Goal: Information Seeking & Learning: Learn about a topic

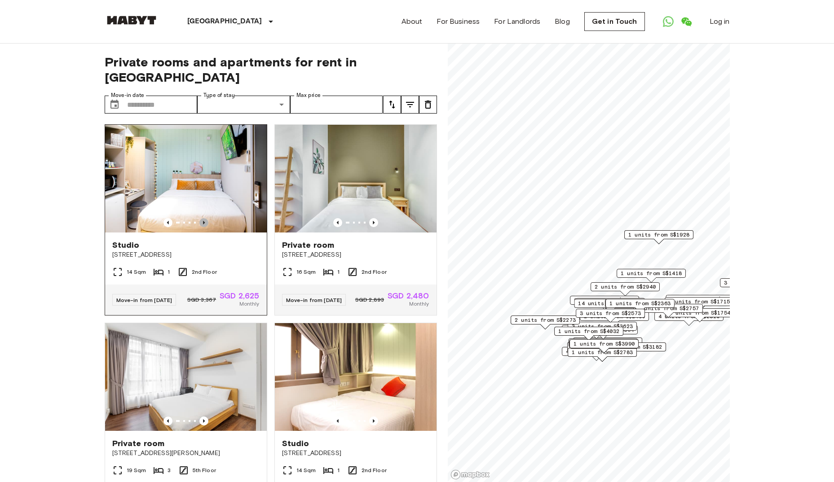
click at [204, 218] on icon "Previous image" at bounding box center [203, 222] width 9 height 9
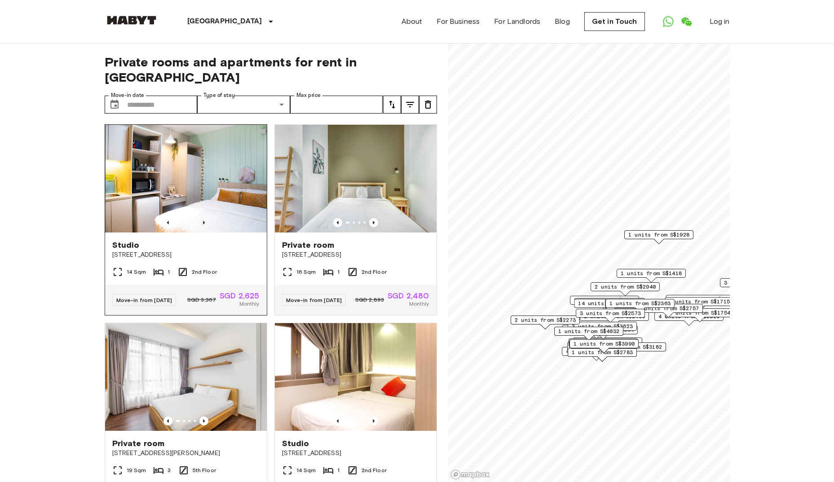
click at [204, 218] on icon "Previous image" at bounding box center [203, 222] width 9 height 9
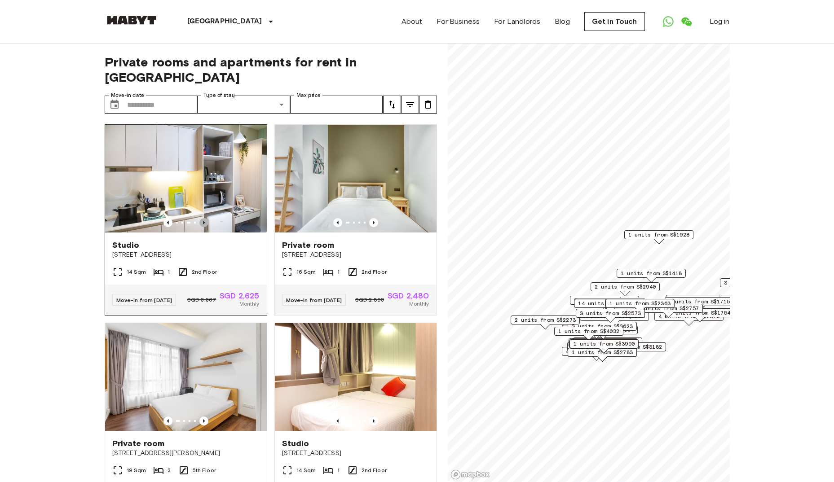
click at [204, 218] on icon "Previous image" at bounding box center [203, 222] width 9 height 9
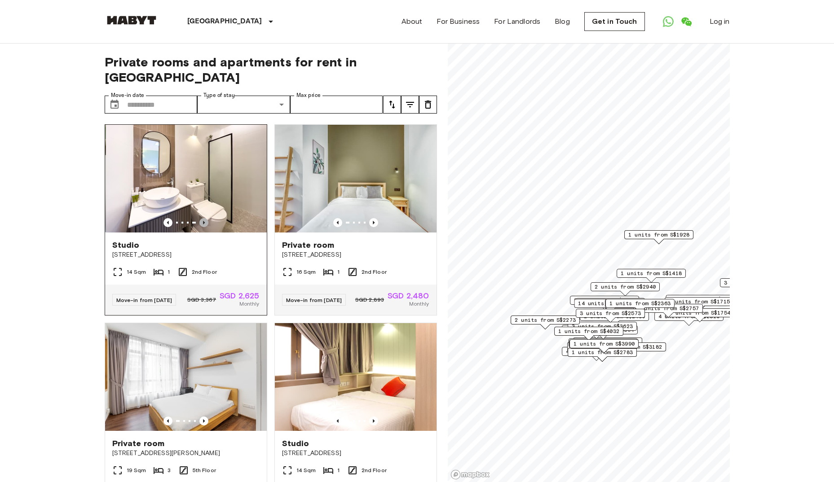
click at [204, 218] on icon "Previous image" at bounding box center [203, 222] width 9 height 9
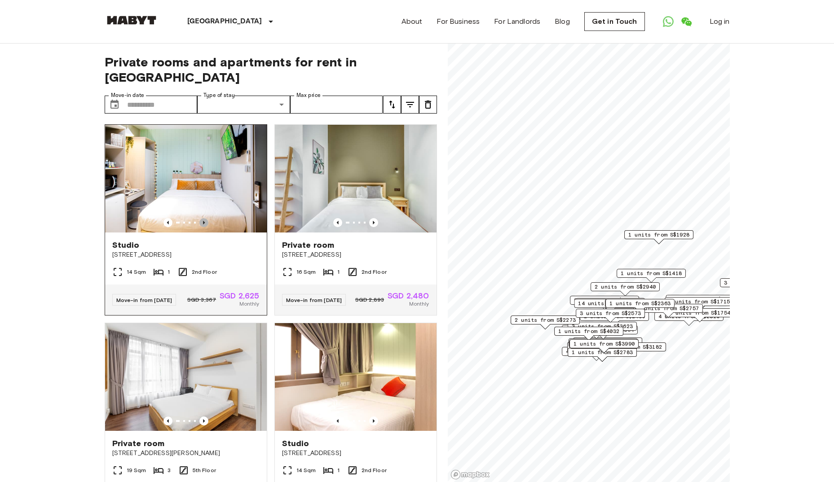
click at [204, 218] on icon "Previous image" at bounding box center [203, 222] width 9 height 9
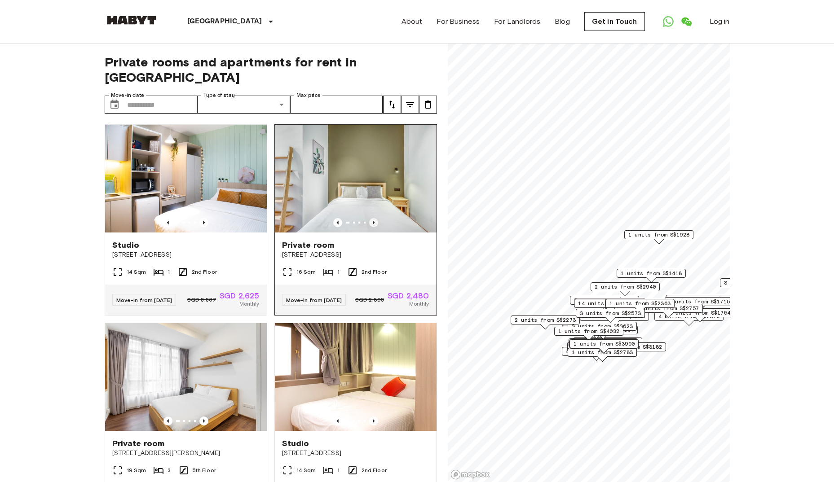
click at [369, 218] on icon "Previous image" at bounding box center [373, 222] width 9 height 9
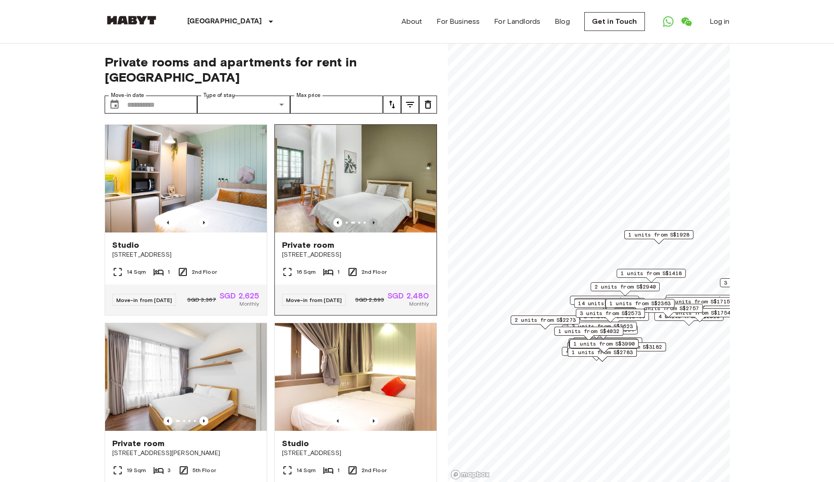
click at [369, 218] on icon "Previous image" at bounding box center [373, 222] width 9 height 9
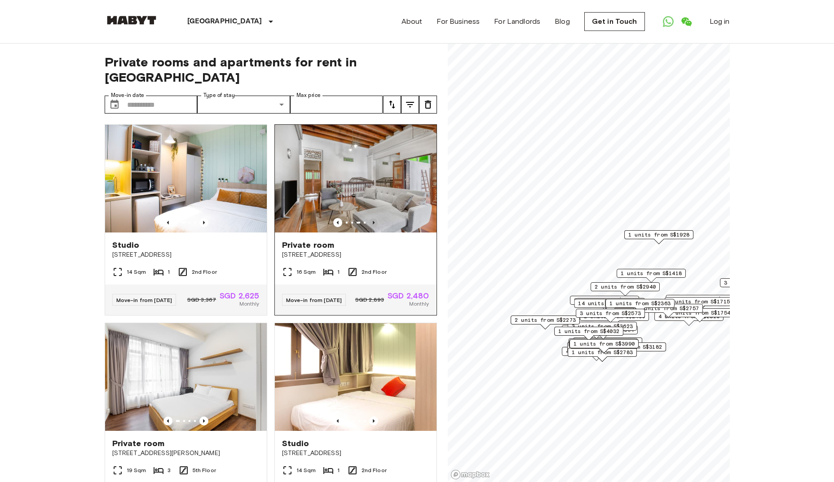
click at [369, 218] on icon "Previous image" at bounding box center [373, 222] width 9 height 9
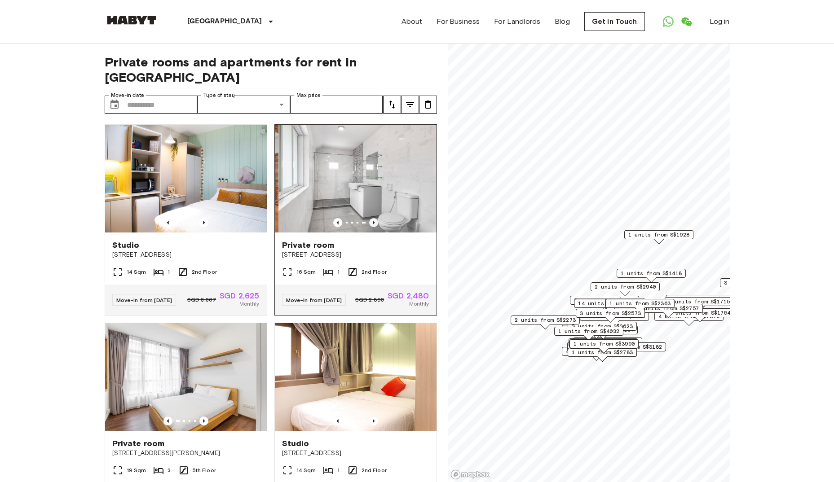
click at [369, 218] on icon "Previous image" at bounding box center [373, 222] width 9 height 9
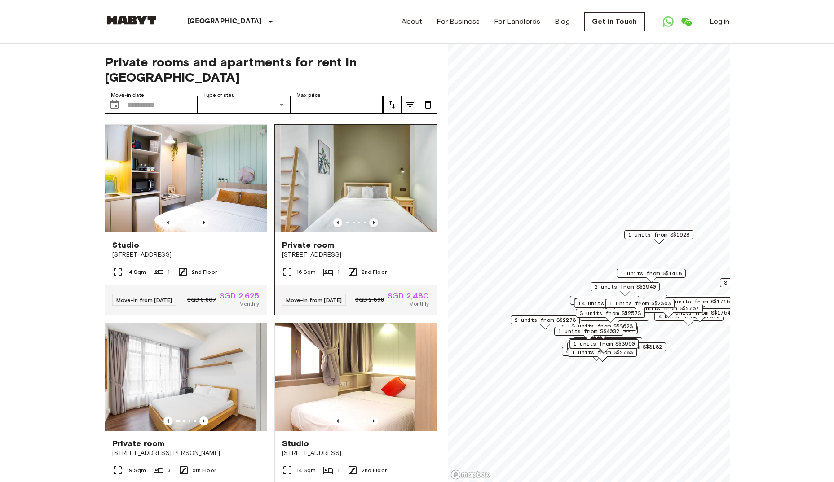
click at [369, 218] on icon "Previous image" at bounding box center [373, 222] width 9 height 9
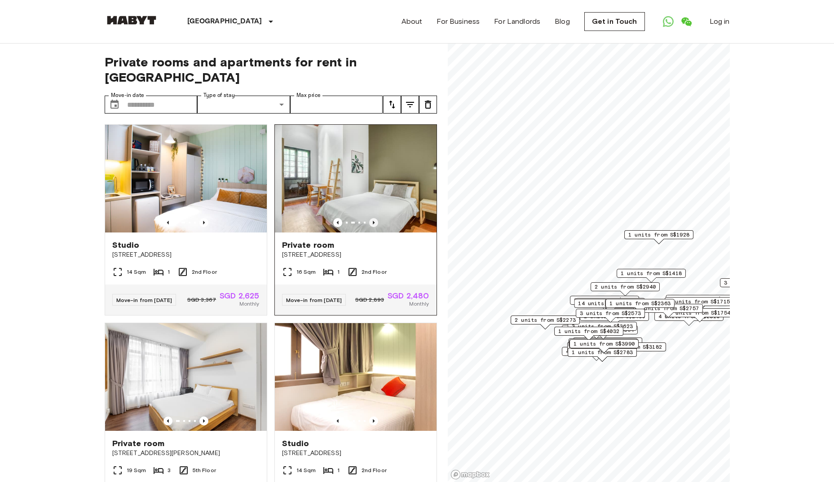
click at [369, 218] on icon "Previous image" at bounding box center [373, 222] width 9 height 9
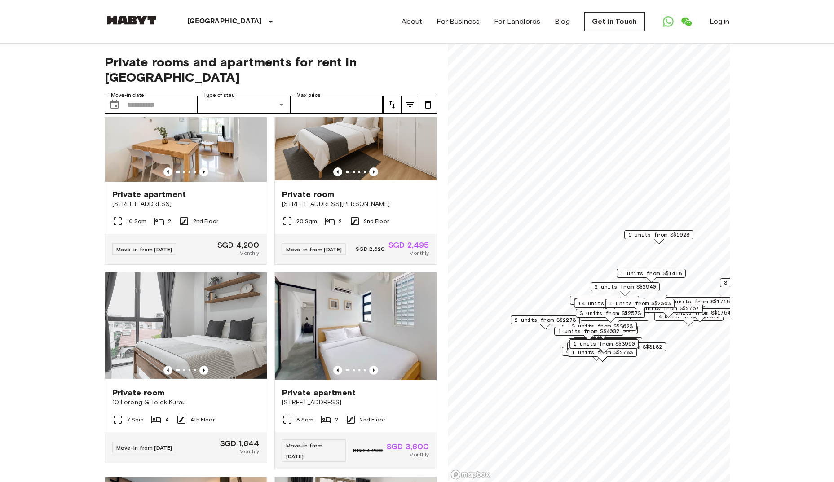
scroll to position [1212, 0]
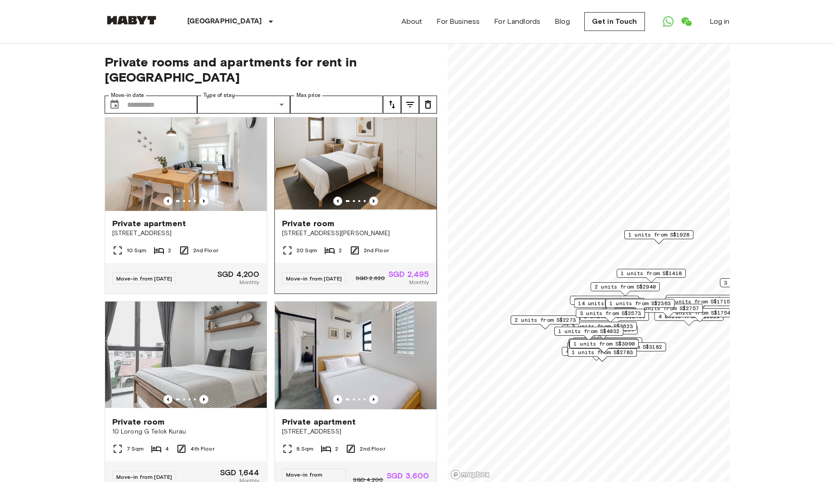
click at [372, 206] on icon "Previous image" at bounding box center [373, 201] width 9 height 9
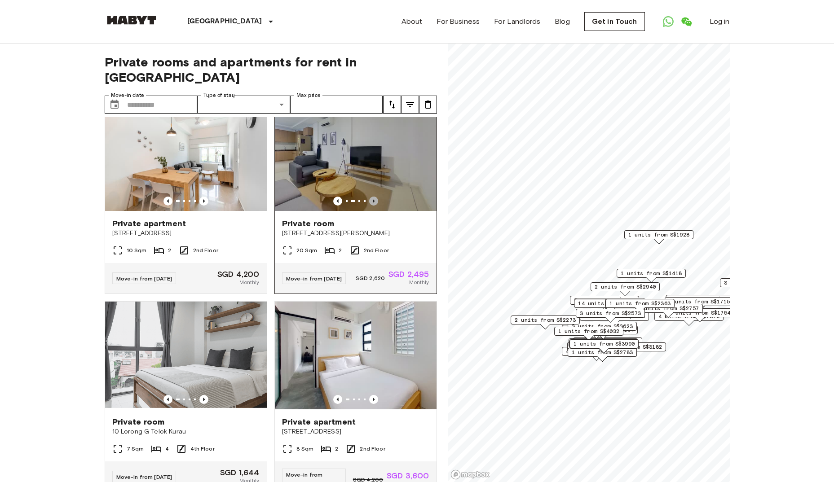
click at [370, 206] on icon "Previous image" at bounding box center [373, 201] width 9 height 9
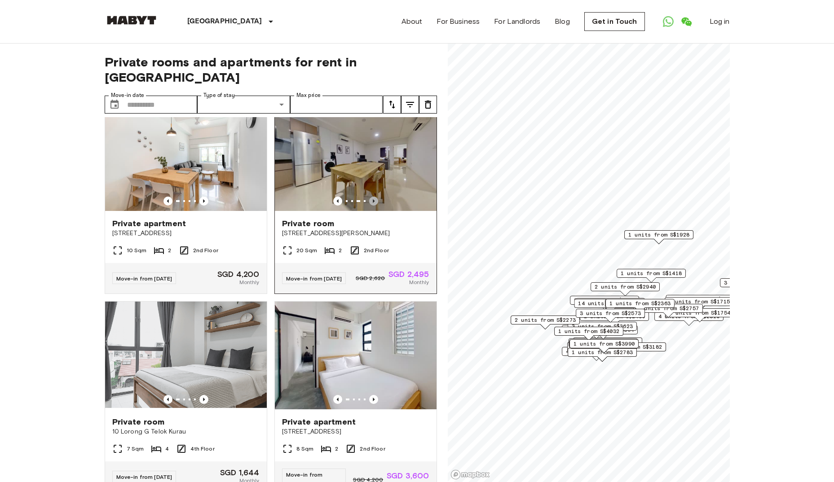
click at [370, 206] on icon "Previous image" at bounding box center [373, 201] width 9 height 9
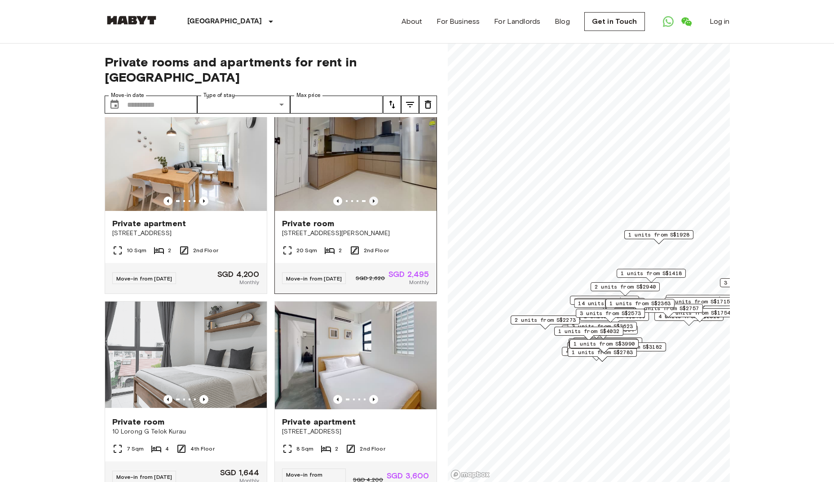
click at [370, 206] on icon "Previous image" at bounding box center [373, 201] width 9 height 9
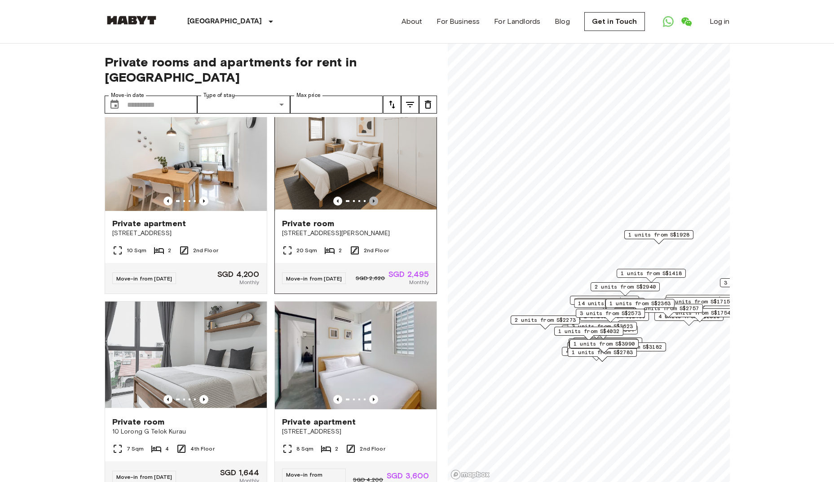
click at [370, 206] on icon "Previous image" at bounding box center [373, 201] width 9 height 9
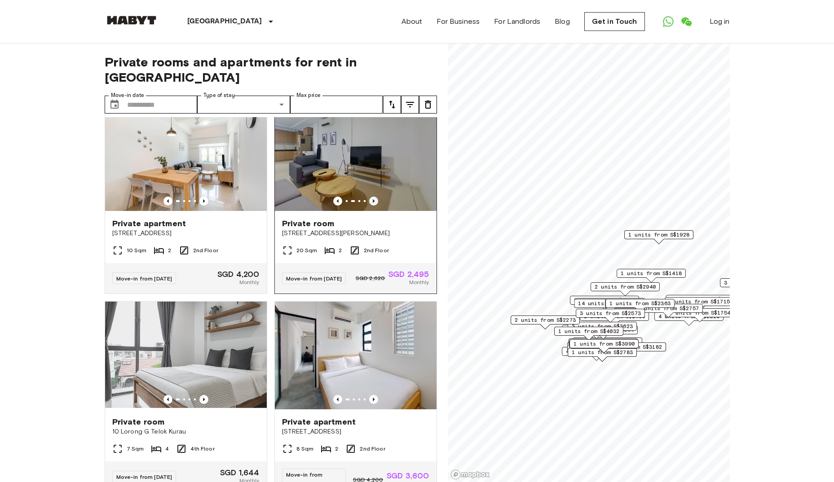
click at [370, 206] on icon "Previous image" at bounding box center [373, 201] width 9 height 9
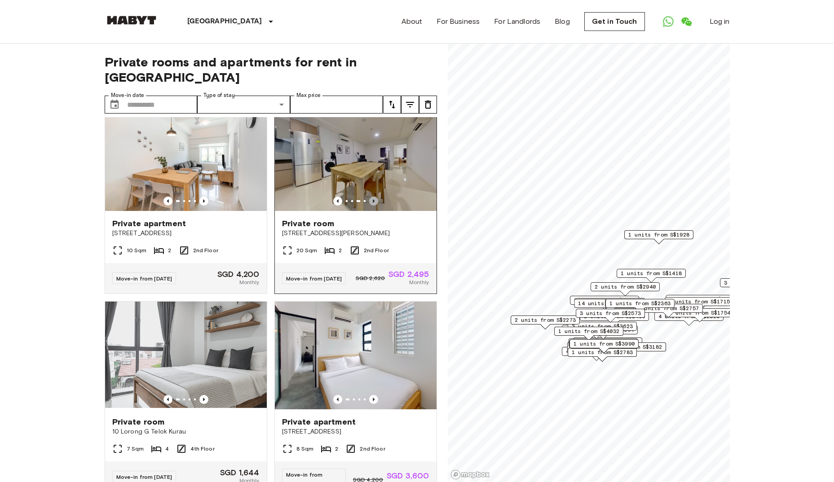
click at [370, 206] on icon "Previous image" at bounding box center [373, 201] width 9 height 9
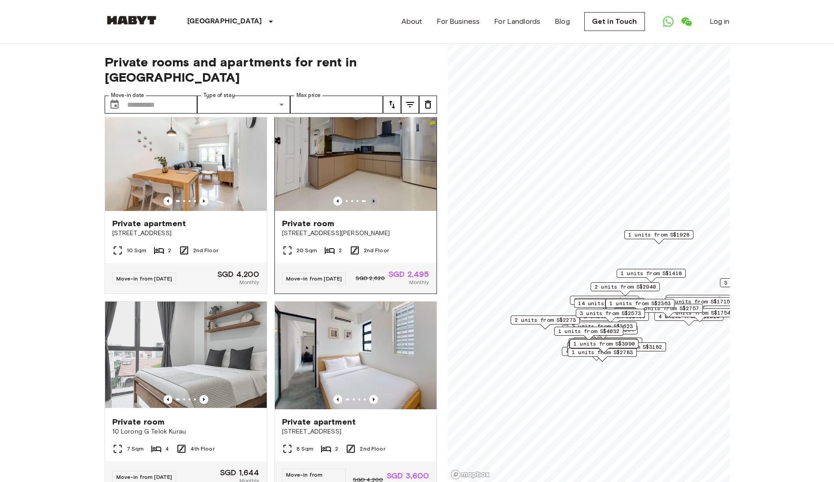
click at [370, 206] on icon "Previous image" at bounding box center [373, 201] width 9 height 9
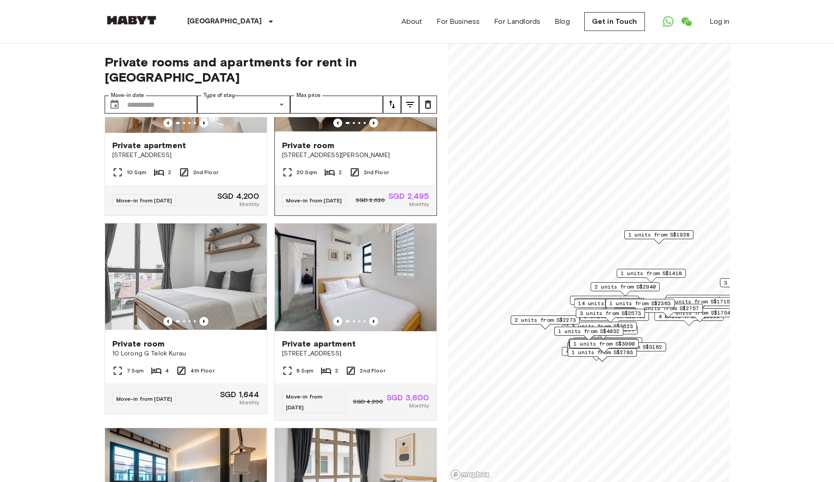
scroll to position [1302, 0]
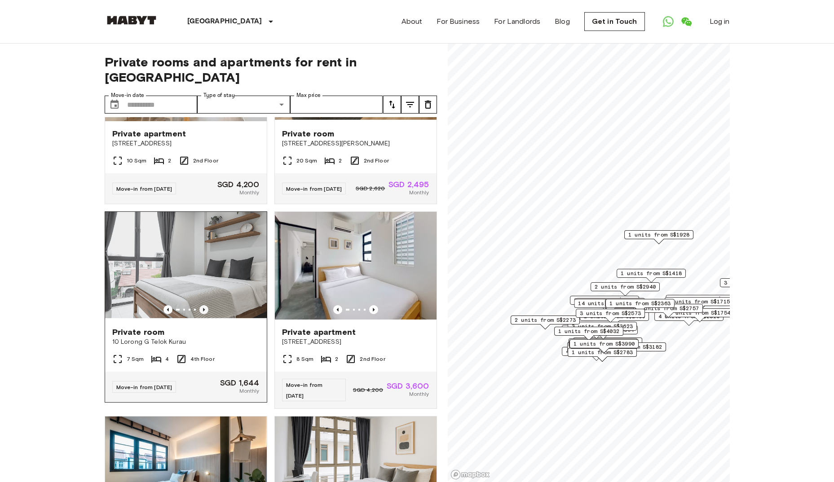
click at [202, 314] on icon "Previous image" at bounding box center [203, 309] width 9 height 9
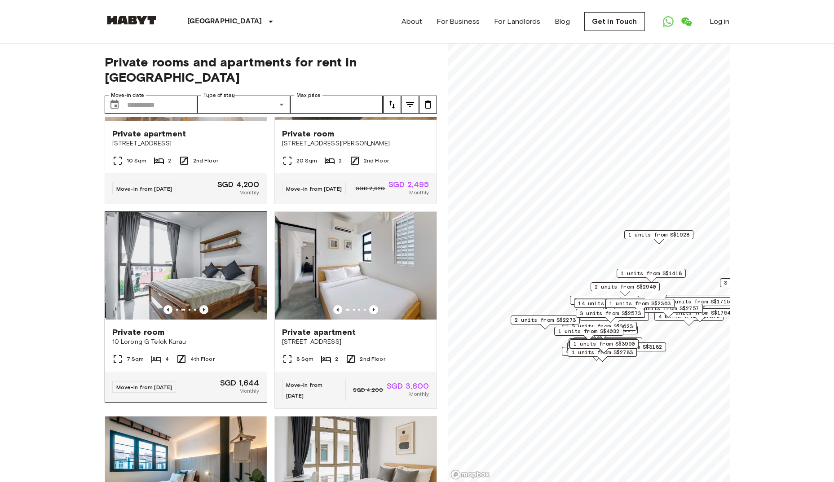
click at [202, 314] on icon "Previous image" at bounding box center [203, 309] width 9 height 9
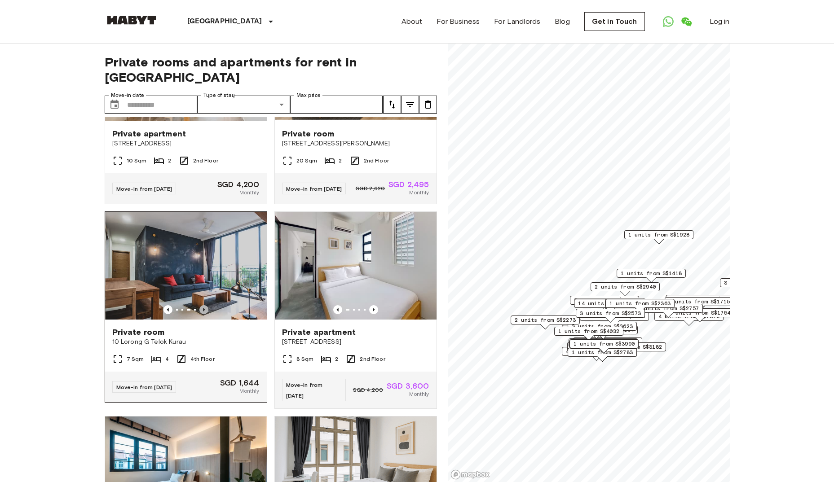
click at [202, 314] on icon "Previous image" at bounding box center [203, 309] width 9 height 9
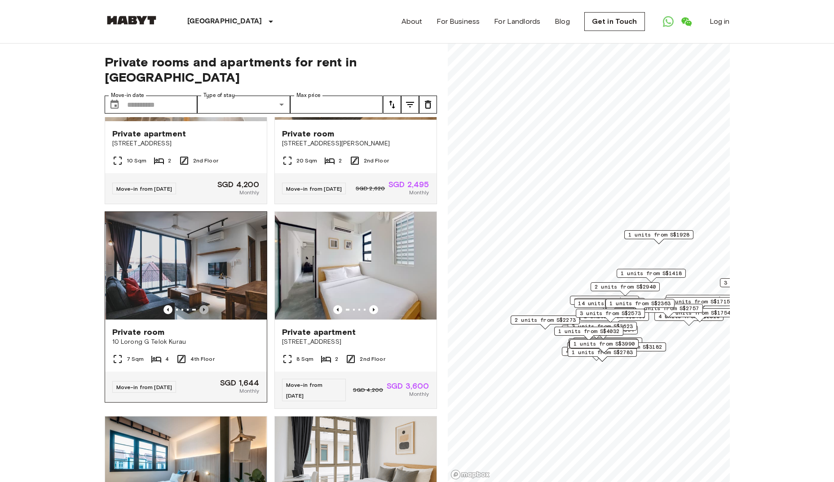
click at [202, 314] on icon "Previous image" at bounding box center [203, 309] width 9 height 9
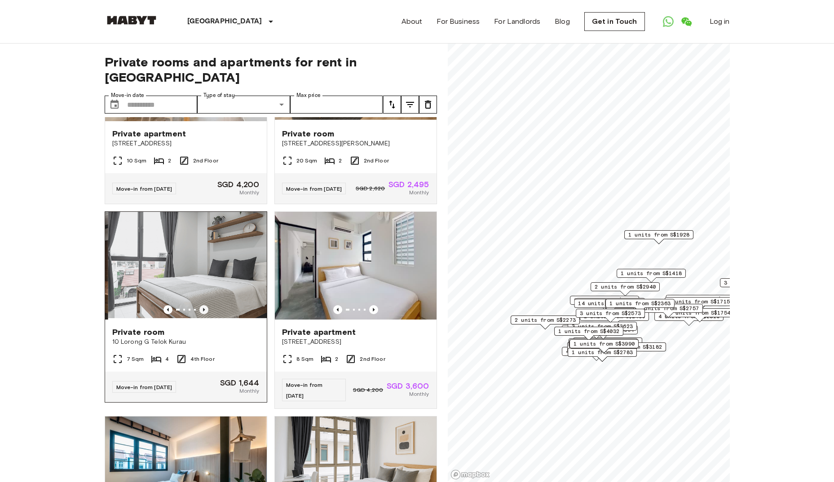
click at [202, 314] on icon "Previous image" at bounding box center [203, 309] width 9 height 9
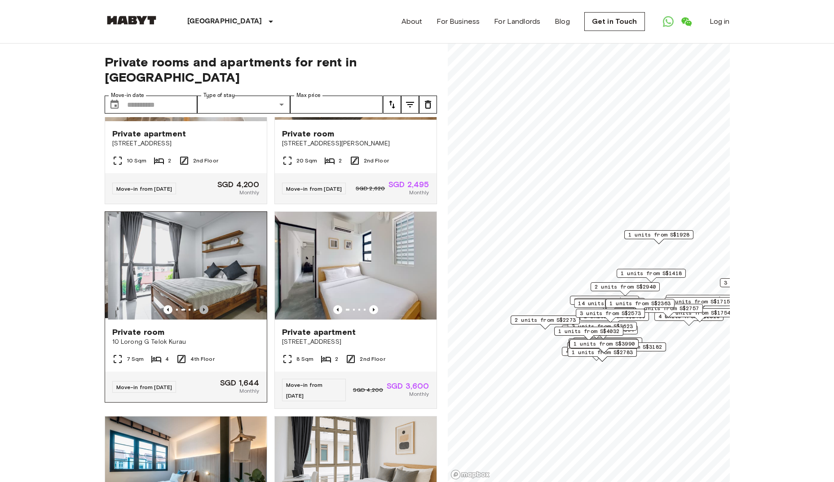
click at [202, 314] on icon "Previous image" at bounding box center [203, 309] width 9 height 9
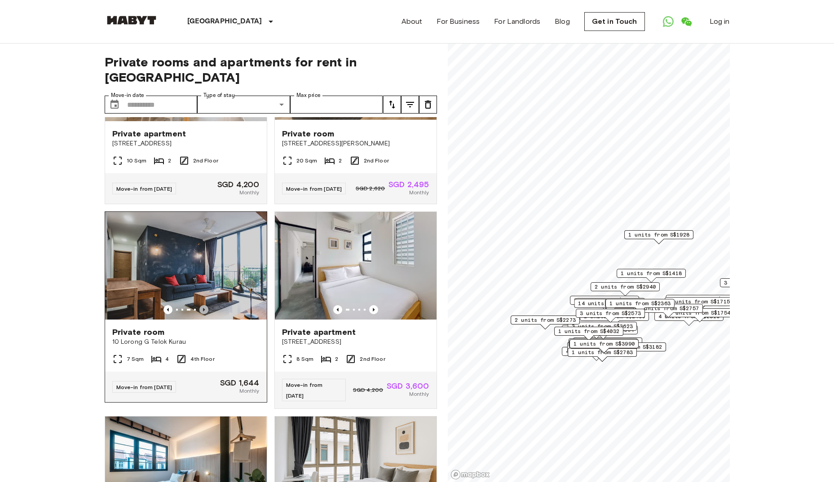
click at [202, 314] on icon "Previous image" at bounding box center [203, 309] width 9 height 9
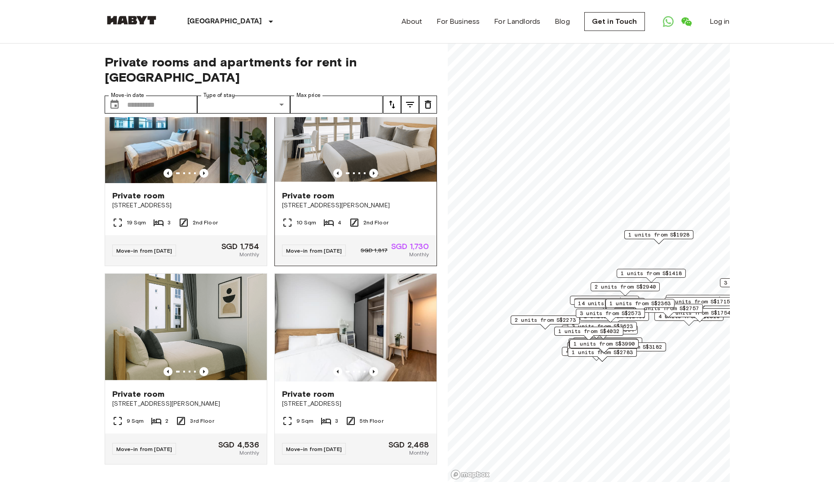
scroll to position [1706, 0]
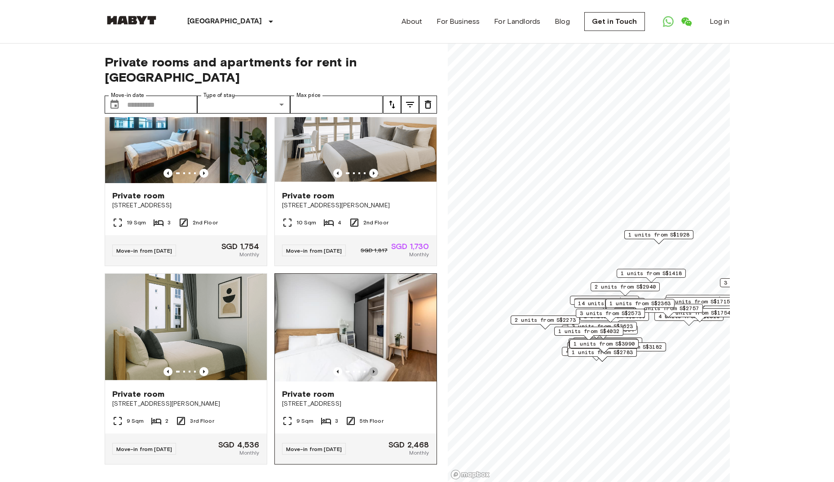
click at [369, 373] on icon "Previous image" at bounding box center [373, 371] width 9 height 9
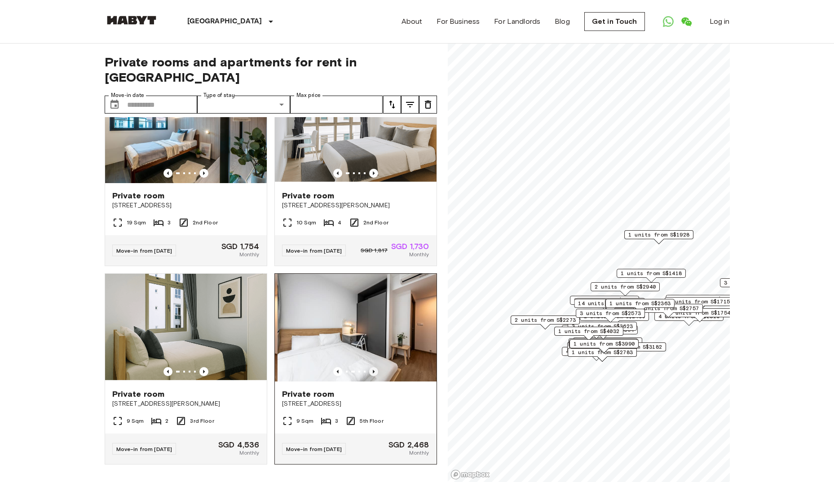
click at [369, 373] on icon "Previous image" at bounding box center [373, 371] width 9 height 9
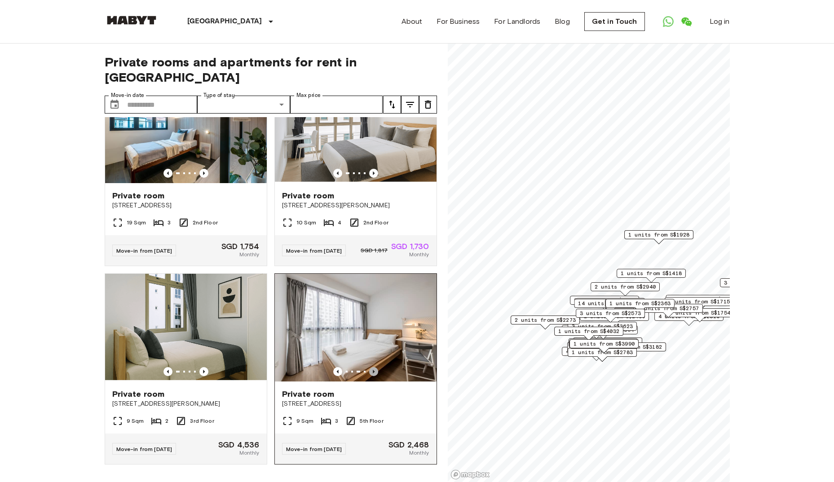
click at [369, 373] on icon "Previous image" at bounding box center [373, 371] width 9 height 9
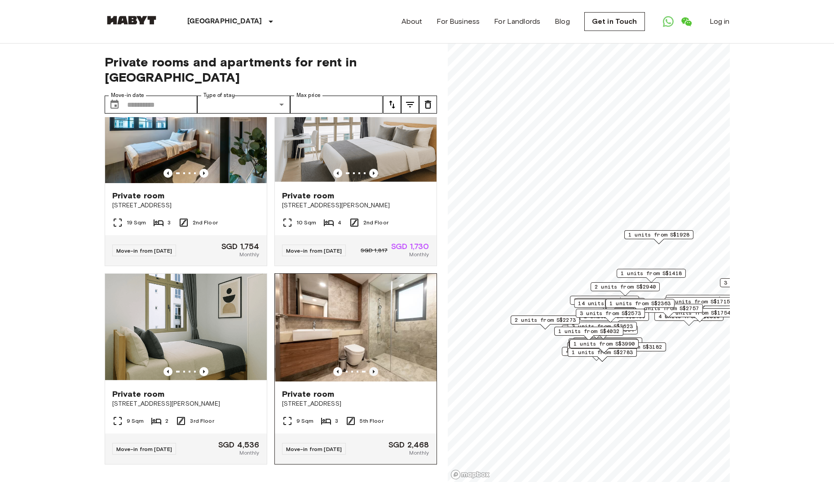
click at [369, 373] on icon "Previous image" at bounding box center [373, 371] width 9 height 9
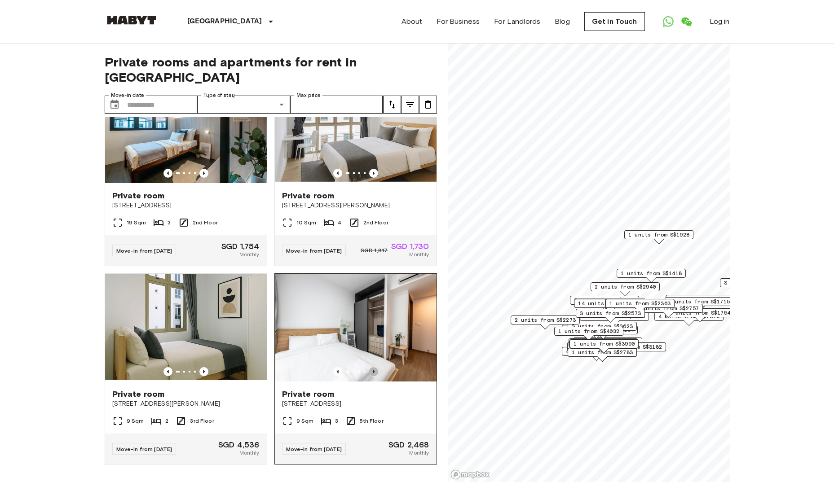
click at [369, 373] on icon "Previous image" at bounding box center [373, 371] width 9 height 9
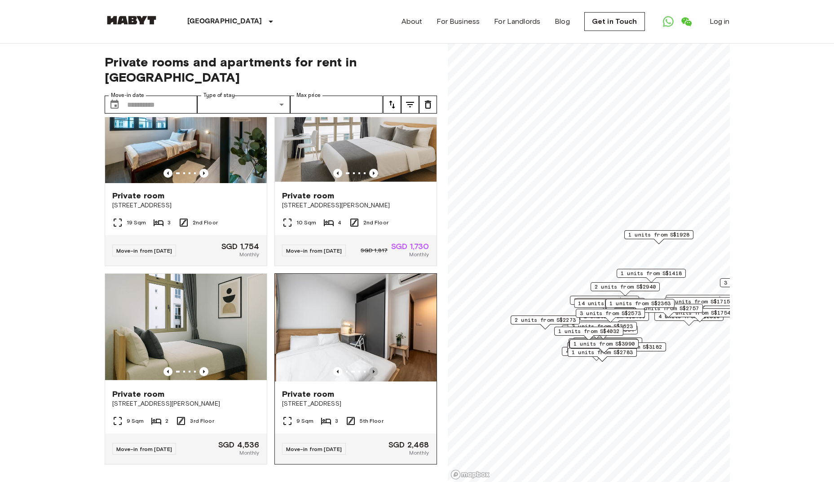
click at [369, 373] on icon "Previous image" at bounding box center [373, 371] width 9 height 9
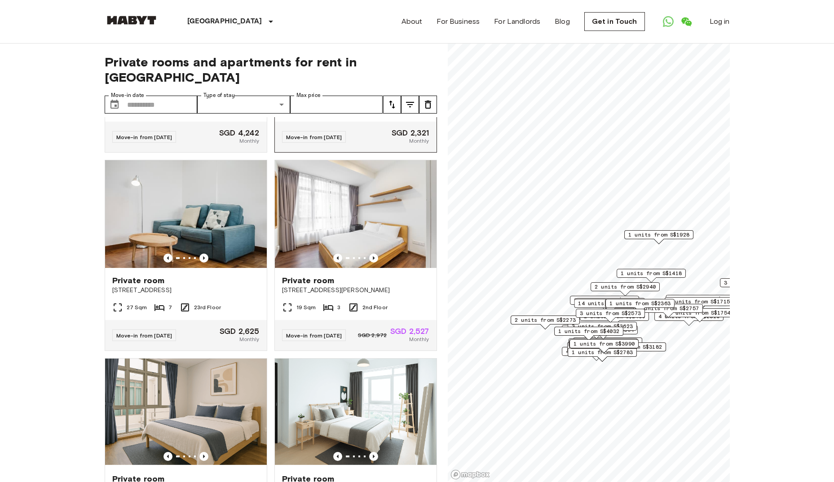
scroll to position [2442, 0]
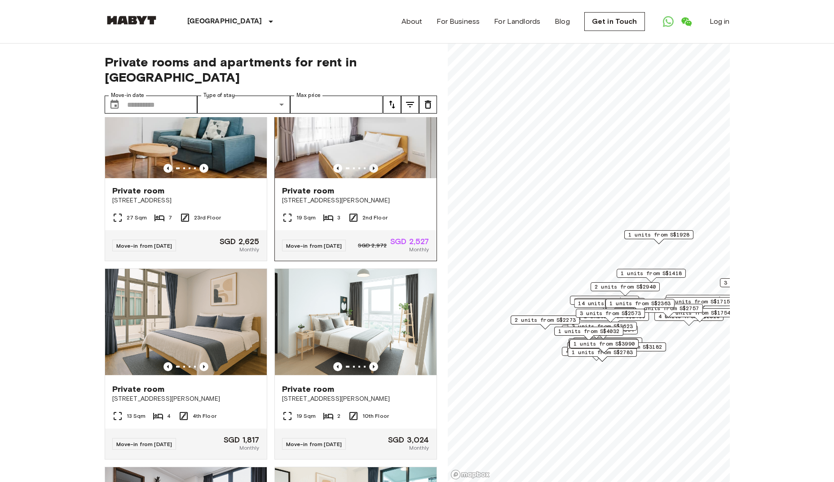
click at [373, 170] on icon "Previous image" at bounding box center [374, 169] width 2 height 4
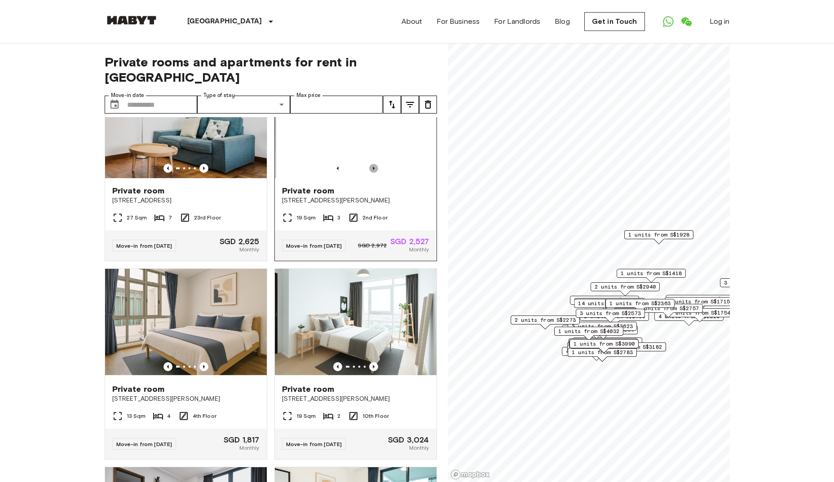
click at [373, 170] on icon "Previous image" at bounding box center [374, 169] width 2 height 4
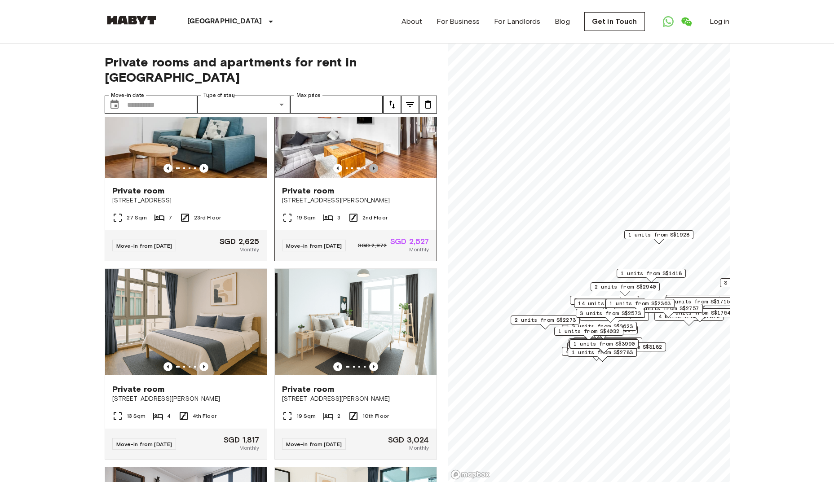
click at [373, 170] on icon "Previous image" at bounding box center [374, 169] width 2 height 4
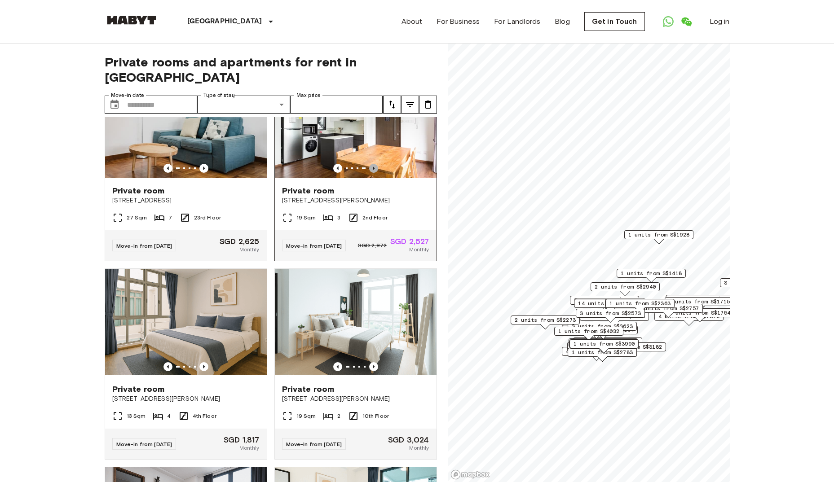
click at [373, 170] on icon "Previous image" at bounding box center [374, 169] width 2 height 4
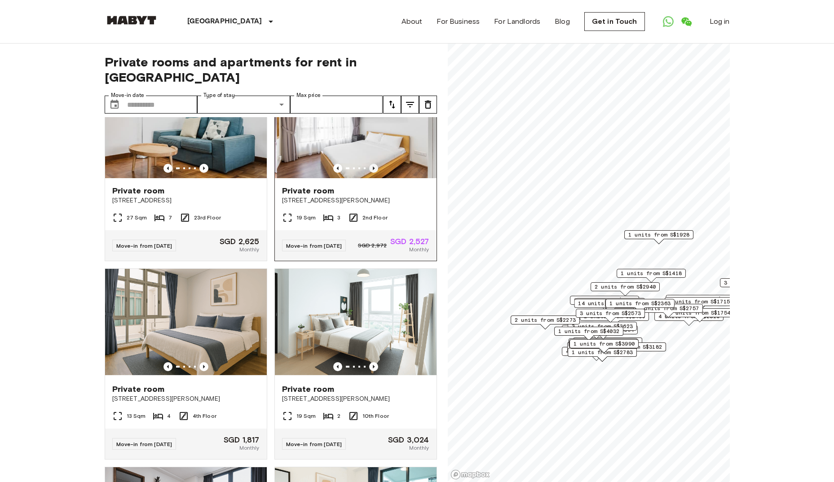
click at [373, 170] on icon "Previous image" at bounding box center [374, 169] width 2 height 4
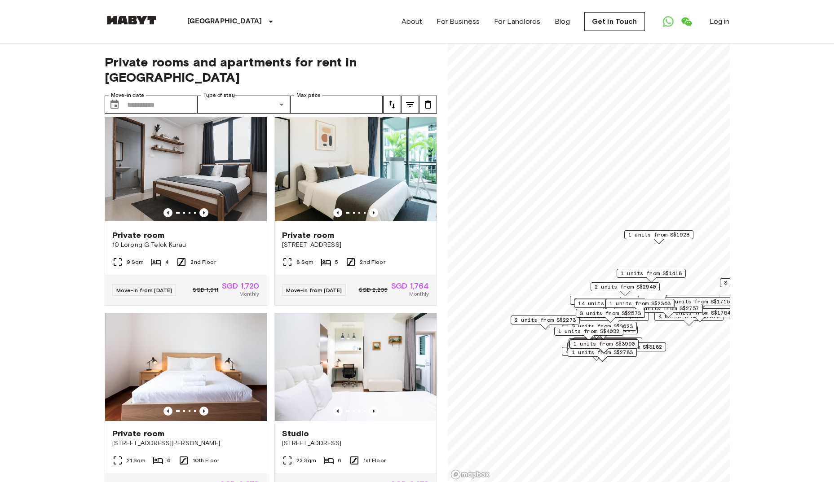
scroll to position [2801, 0]
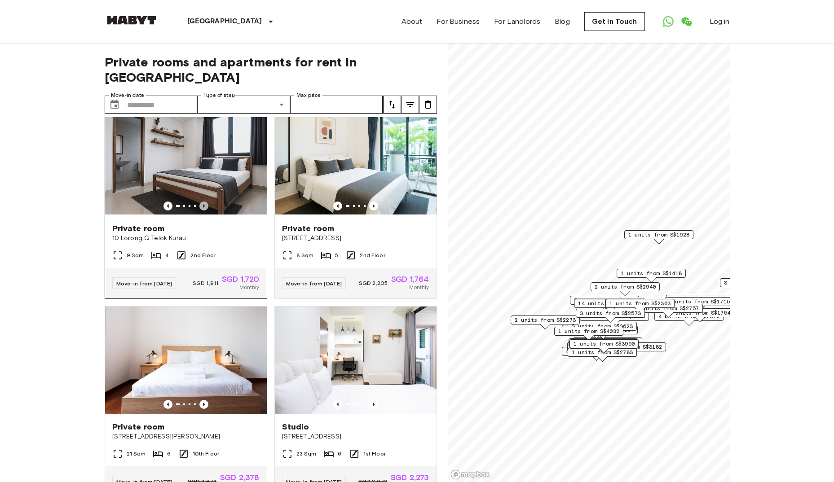
click at [201, 211] on icon "Previous image" at bounding box center [203, 206] width 9 height 9
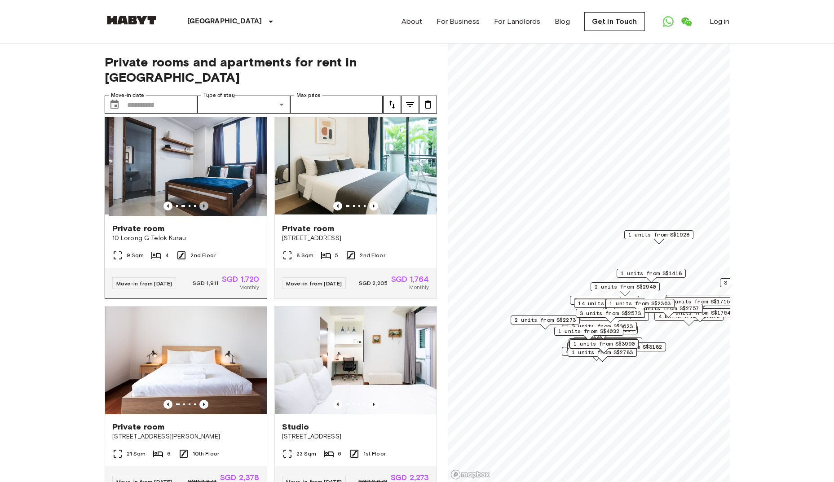
click at [201, 211] on icon "Previous image" at bounding box center [203, 206] width 9 height 9
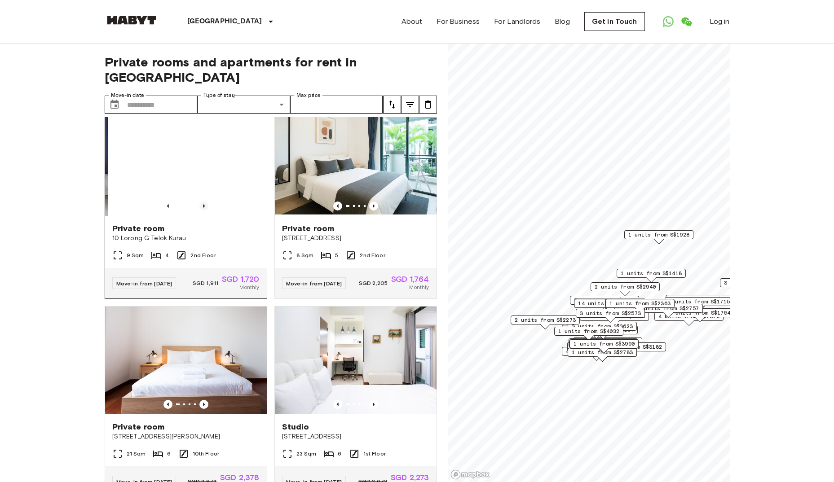
click at [201, 211] on icon "Previous image" at bounding box center [203, 206] width 9 height 9
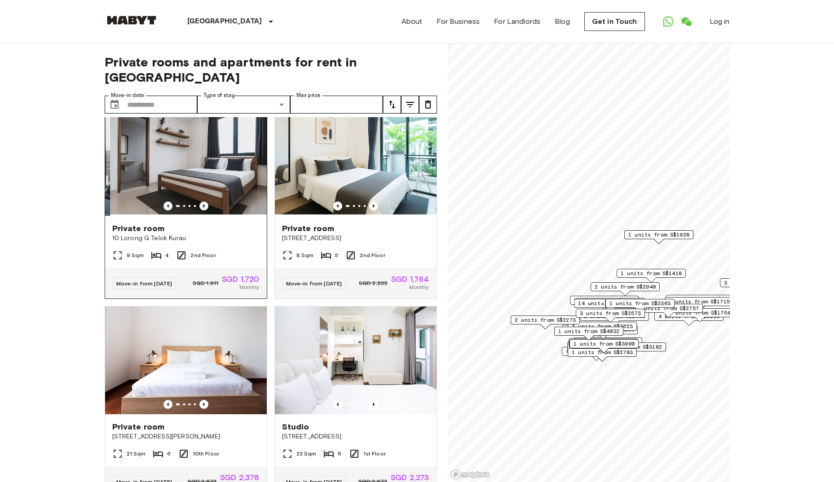
click at [201, 211] on icon "Previous image" at bounding box center [203, 206] width 9 height 9
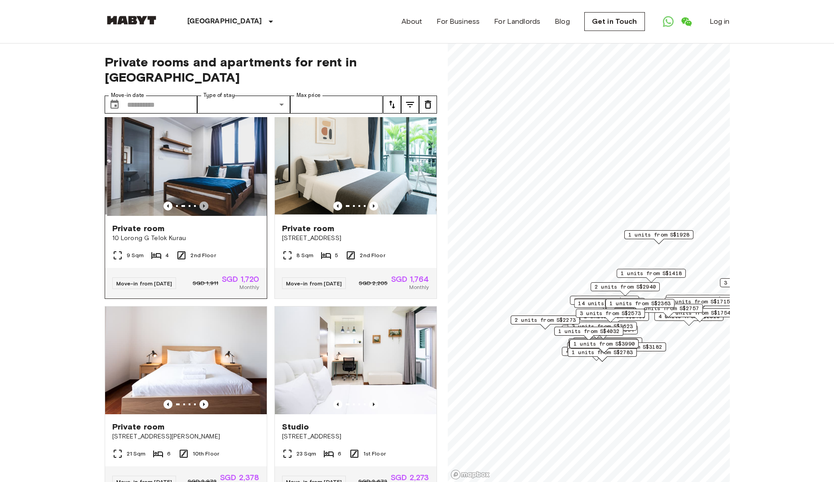
click at [201, 211] on icon "Previous image" at bounding box center [203, 206] width 9 height 9
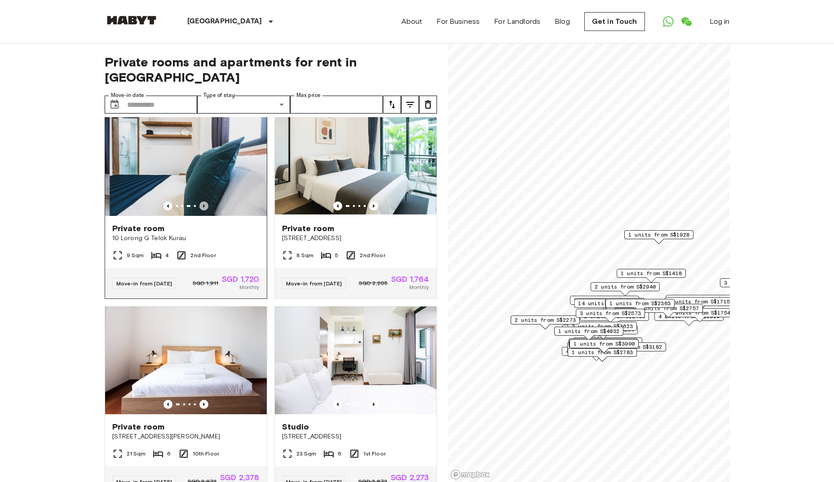
click at [201, 211] on icon "Previous image" at bounding box center [203, 206] width 9 height 9
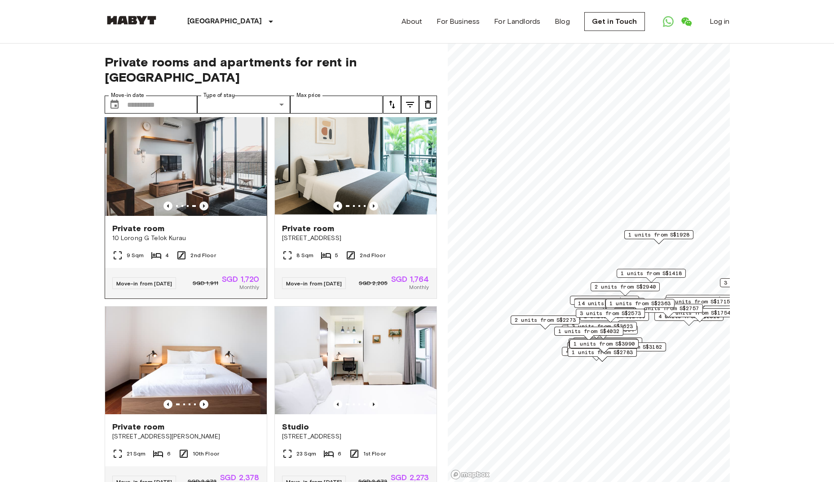
click at [201, 211] on icon "Previous image" at bounding box center [203, 206] width 9 height 9
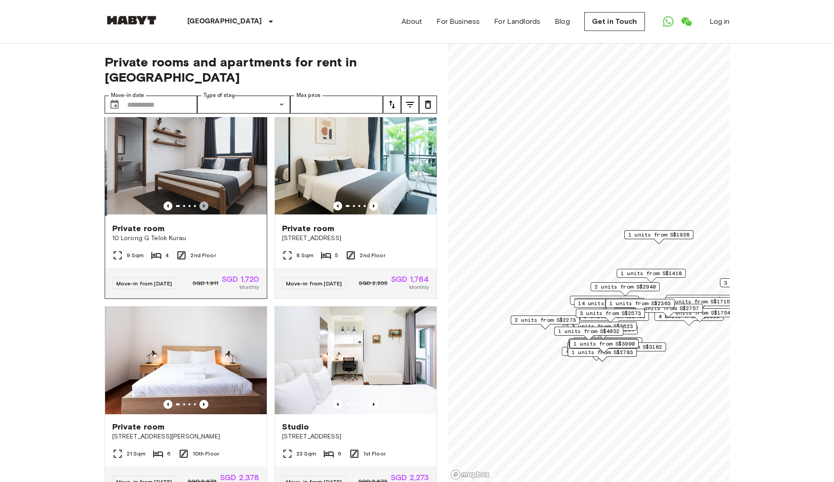
click at [201, 211] on icon "Previous image" at bounding box center [203, 206] width 9 height 9
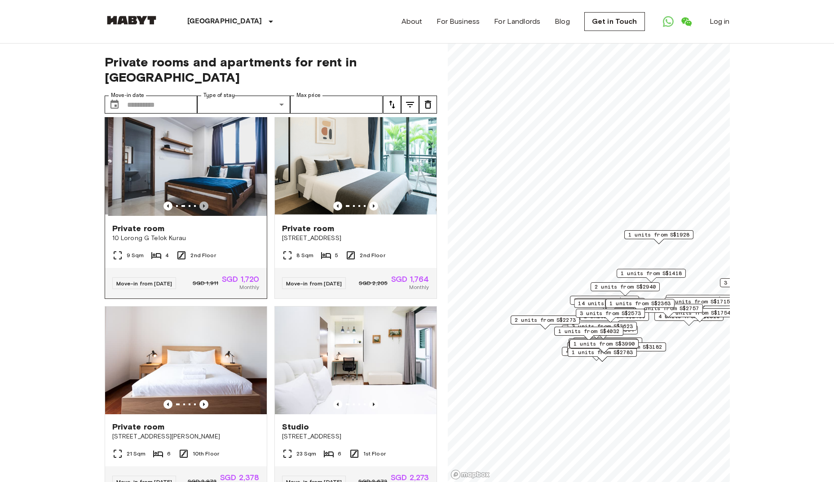
click at [201, 211] on icon "Previous image" at bounding box center [203, 206] width 9 height 9
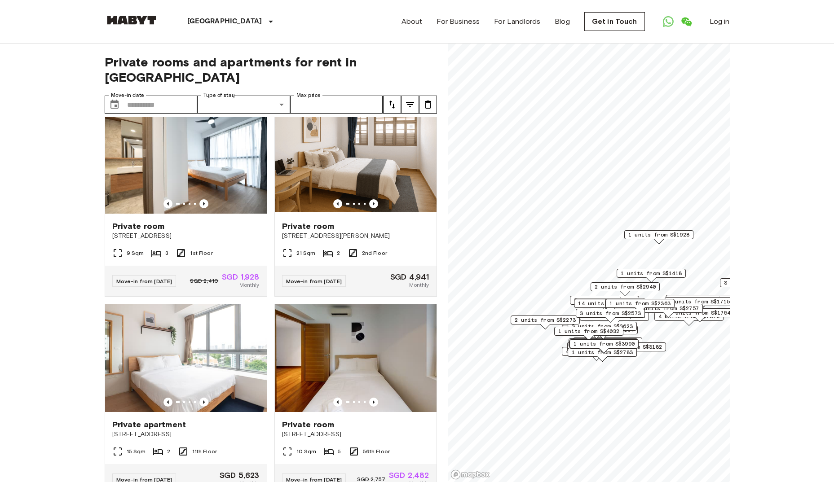
scroll to position [3206, 0]
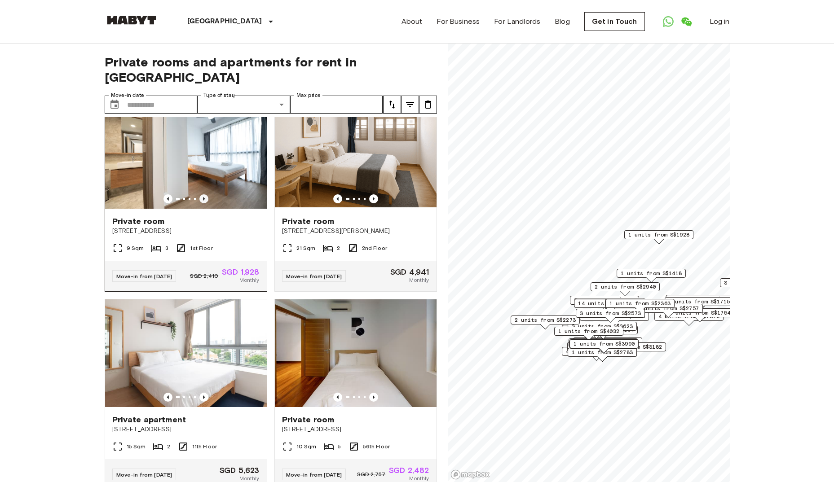
click at [200, 203] on icon "Previous image" at bounding box center [203, 198] width 9 height 9
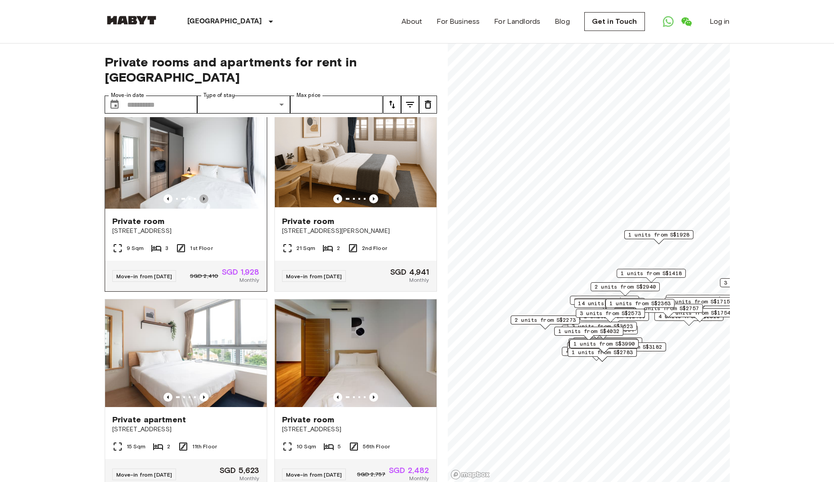
click at [200, 203] on icon "Previous image" at bounding box center [203, 198] width 9 height 9
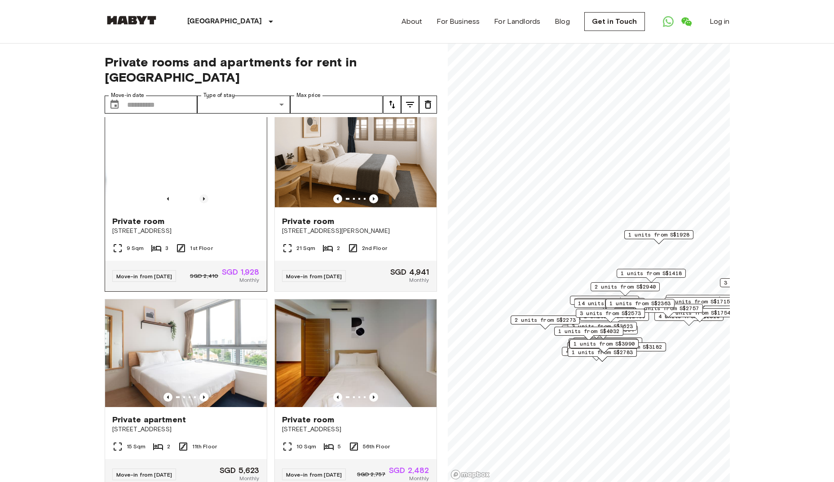
click at [200, 203] on icon "Previous image" at bounding box center [203, 198] width 9 height 9
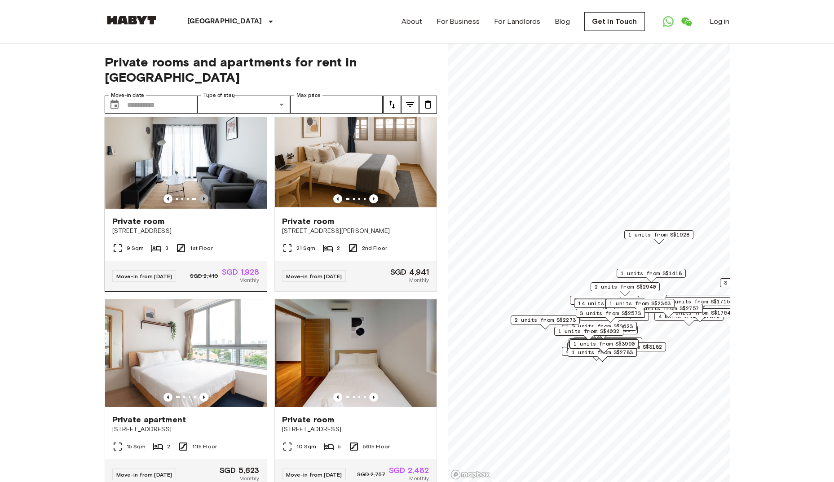
click at [200, 203] on icon "Previous image" at bounding box center [203, 198] width 9 height 9
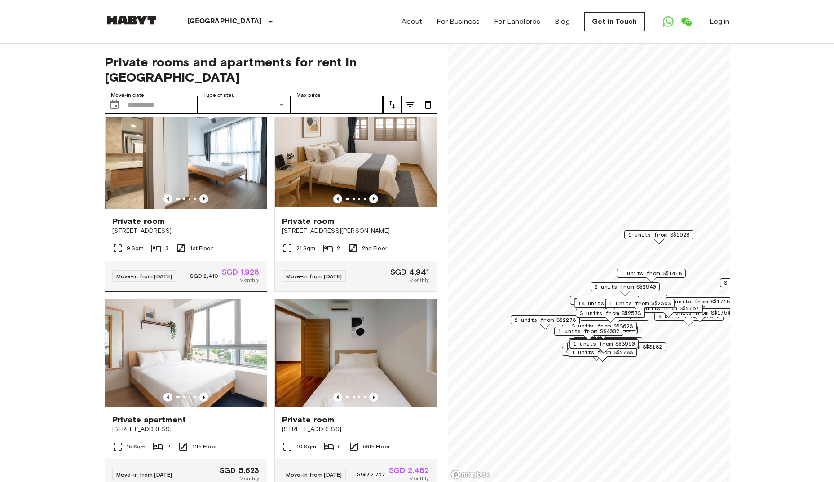
click at [200, 203] on icon "Previous image" at bounding box center [203, 198] width 9 height 9
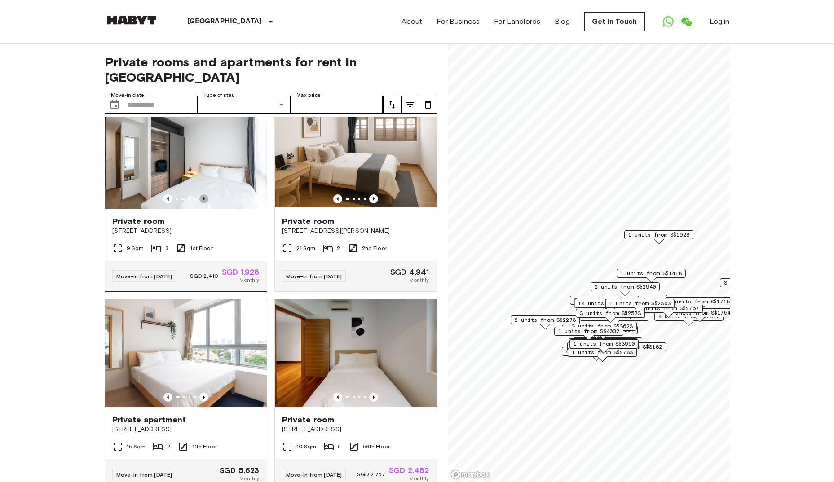
click at [200, 203] on icon "Previous image" at bounding box center [203, 198] width 9 height 9
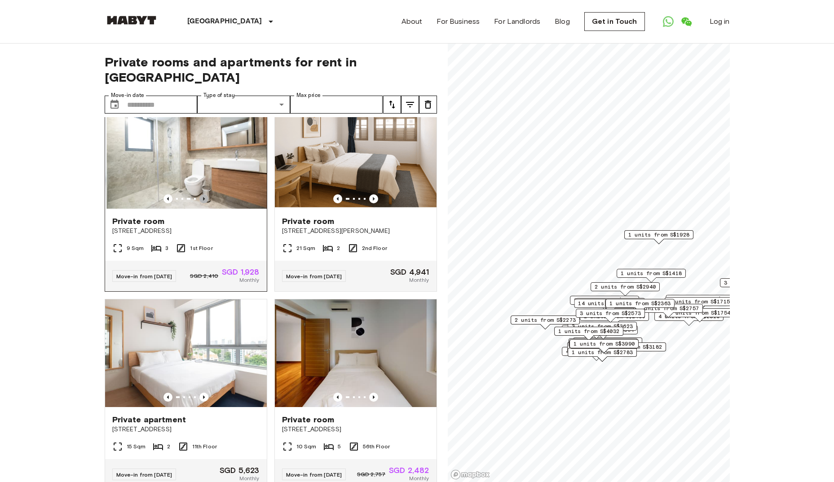
click at [200, 203] on icon "Previous image" at bounding box center [203, 198] width 9 height 9
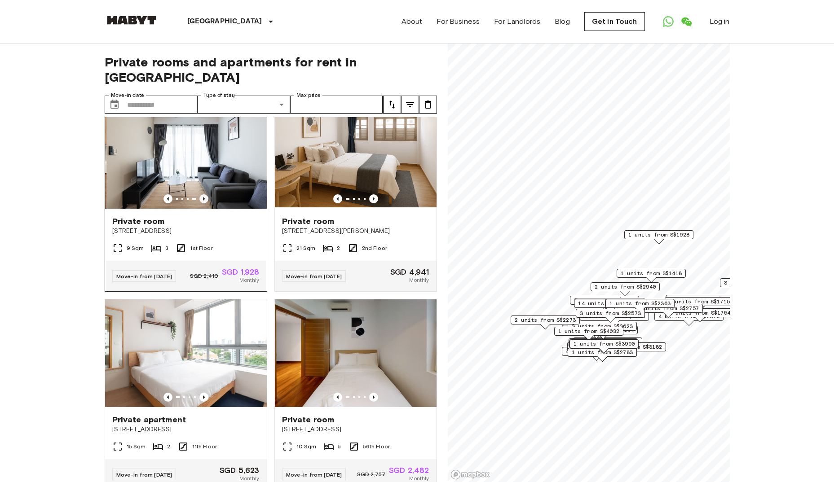
click at [200, 203] on icon "Previous image" at bounding box center [203, 198] width 9 height 9
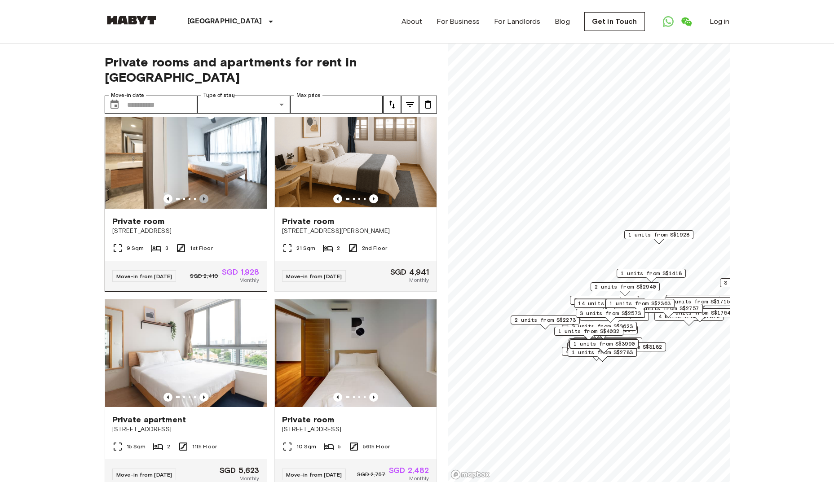
click at [200, 203] on icon "Previous image" at bounding box center [203, 198] width 9 height 9
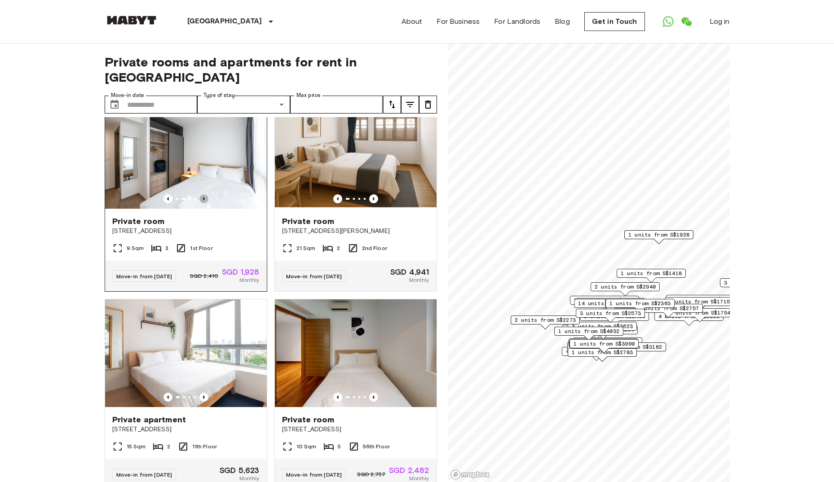
click at [200, 203] on icon "Previous image" at bounding box center [203, 198] width 9 height 9
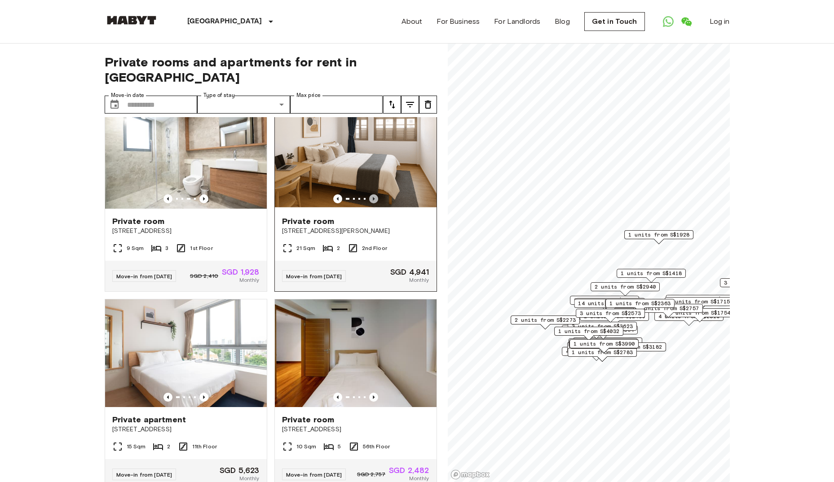
click at [369, 203] on icon "Previous image" at bounding box center [373, 198] width 9 height 9
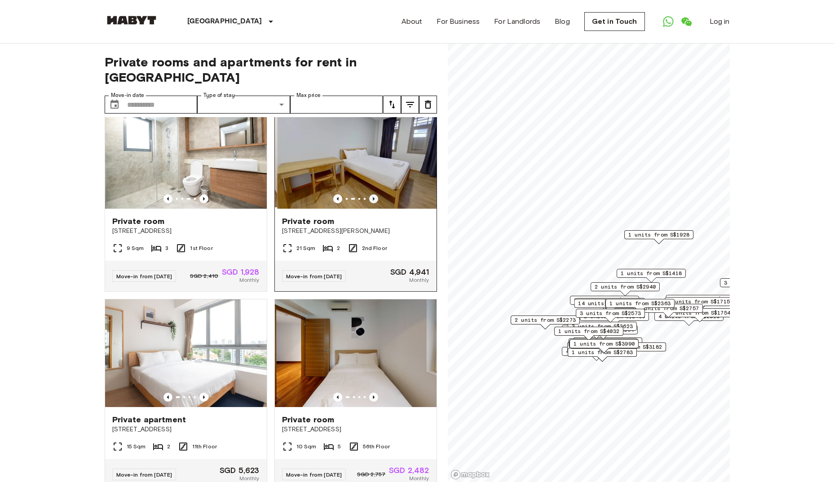
click at [369, 203] on icon "Previous image" at bounding box center [373, 198] width 9 height 9
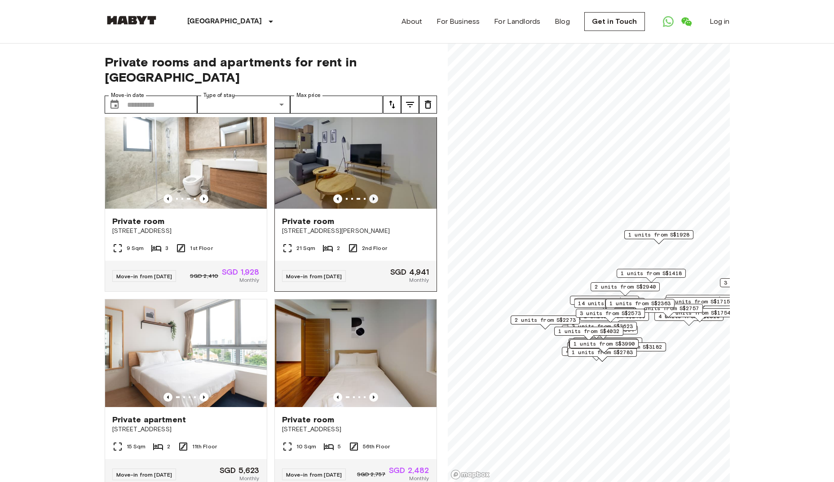
click at [369, 203] on icon "Previous image" at bounding box center [373, 198] width 9 height 9
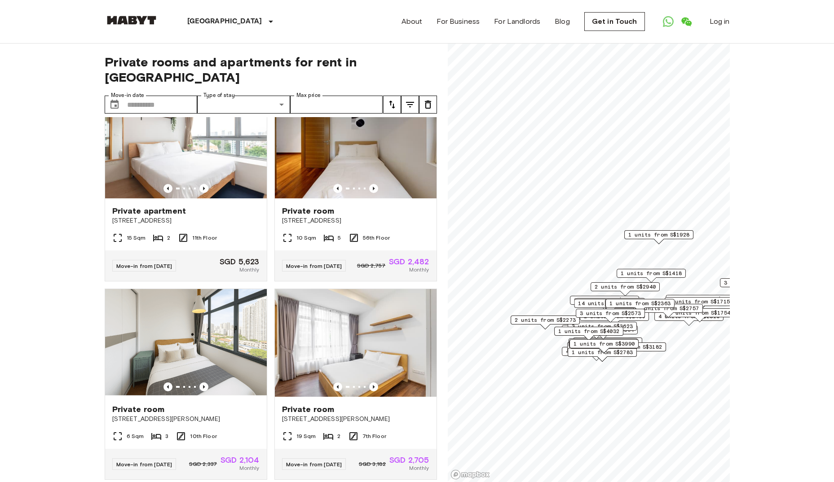
scroll to position [3430, 0]
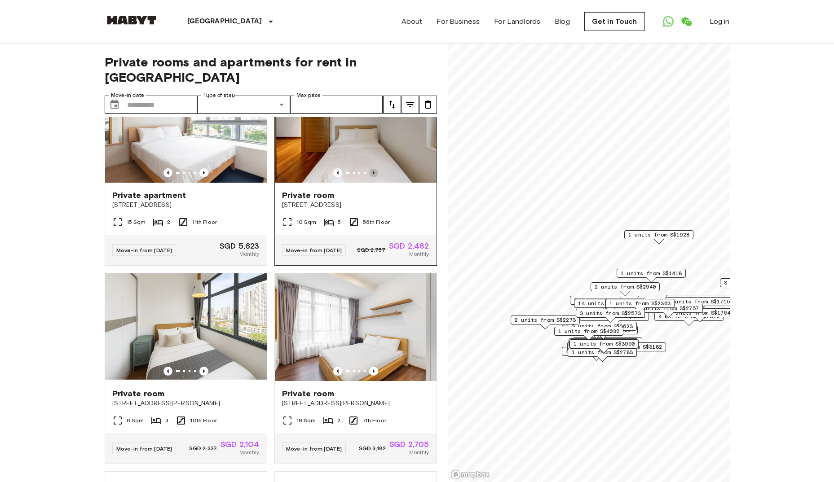
click at [369, 177] on icon "Previous image" at bounding box center [373, 172] width 9 height 9
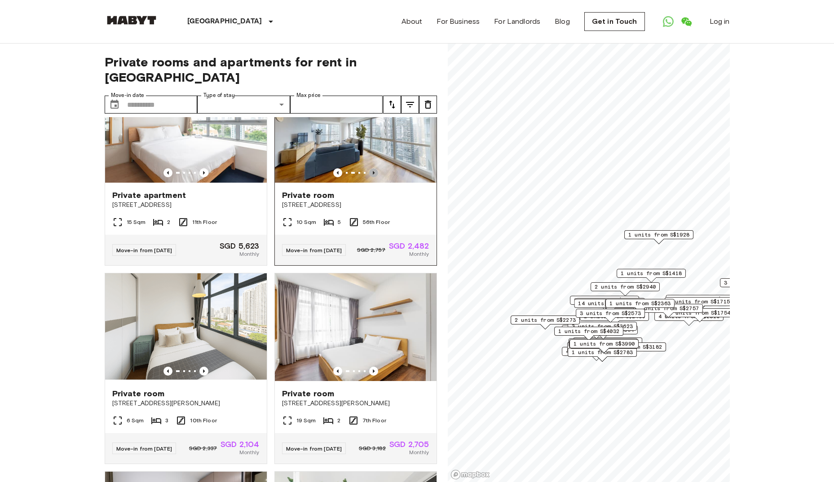
click at [369, 177] on icon "Previous image" at bounding box center [373, 172] width 9 height 9
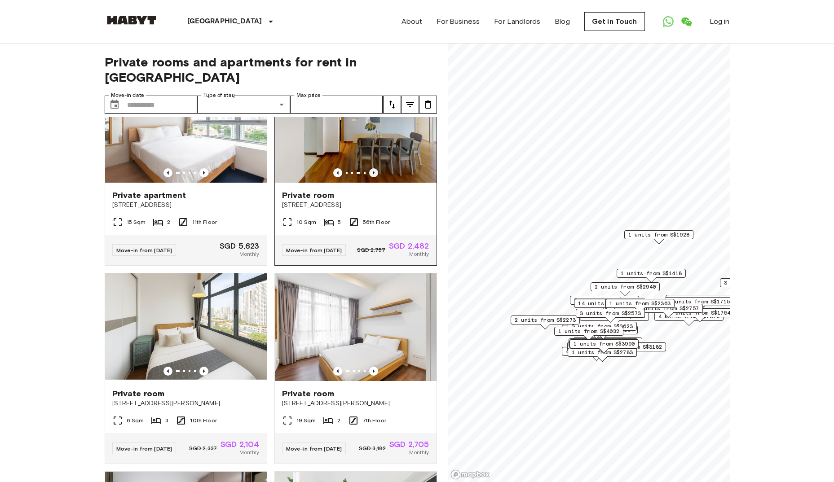
click at [369, 177] on icon "Previous image" at bounding box center [373, 172] width 9 height 9
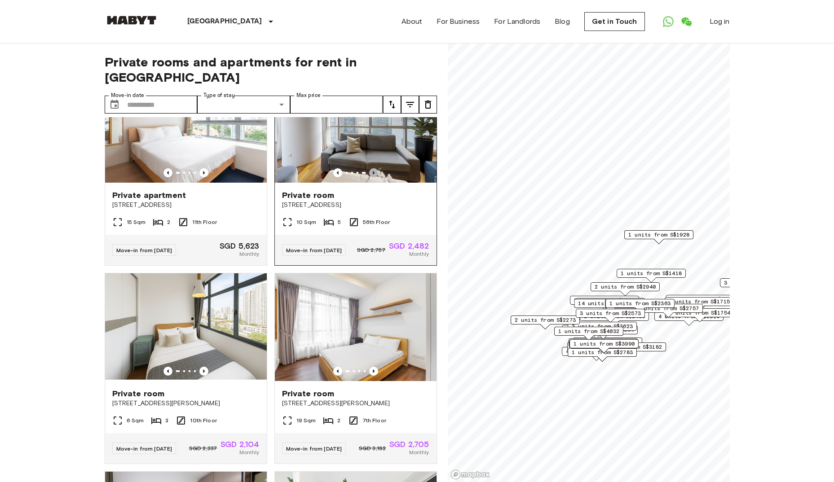
click at [369, 177] on icon "Previous image" at bounding box center [373, 172] width 9 height 9
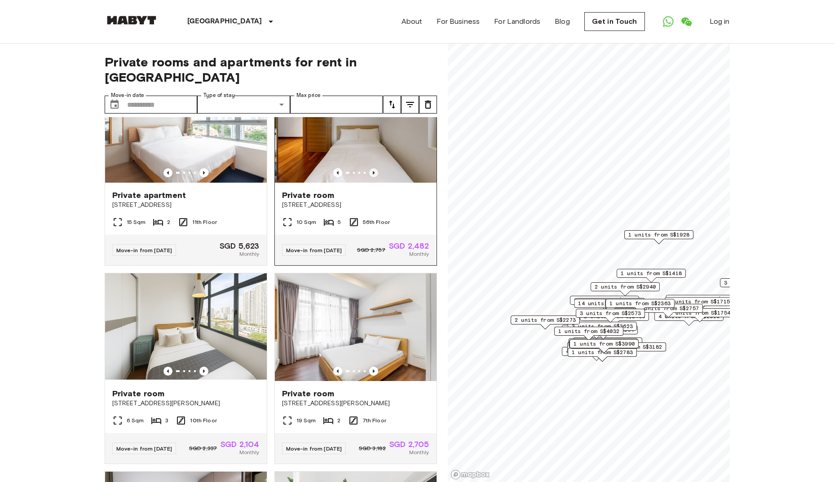
click at [369, 177] on icon "Previous image" at bounding box center [373, 172] width 9 height 9
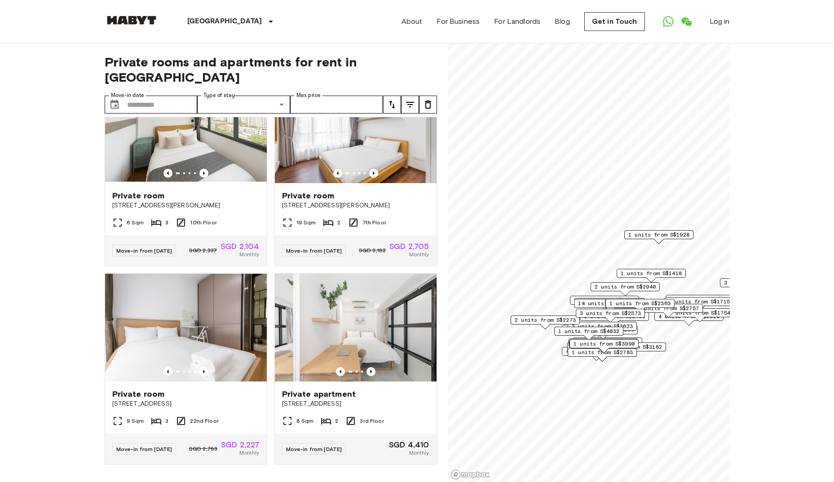
scroll to position [3655, 0]
click at [203, 178] on icon "Previous image" at bounding box center [203, 173] width 9 height 9
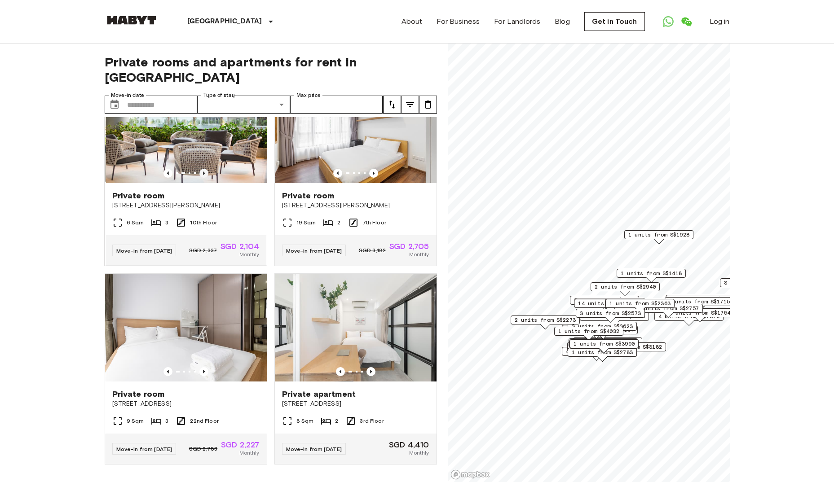
click at [203, 178] on icon "Previous image" at bounding box center [203, 173] width 9 height 9
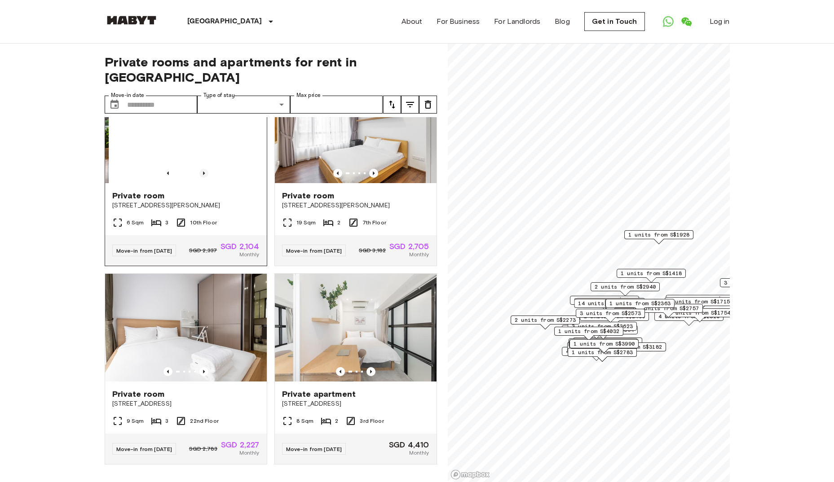
click at [203, 178] on icon "Previous image" at bounding box center [203, 173] width 9 height 9
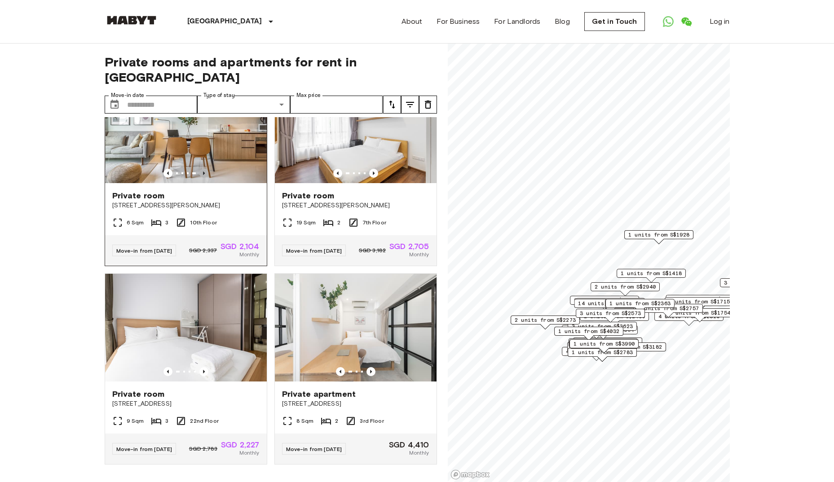
click at [203, 178] on icon "Previous image" at bounding box center [203, 173] width 9 height 9
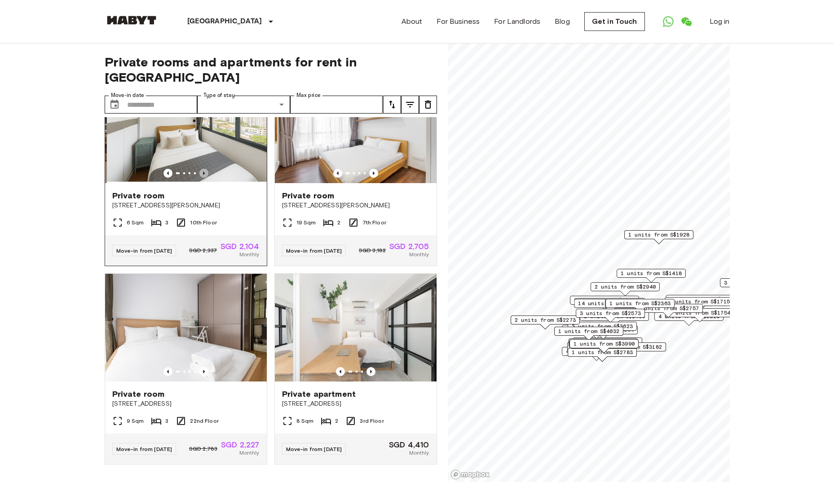
click at [203, 178] on icon "Previous image" at bounding box center [203, 173] width 9 height 9
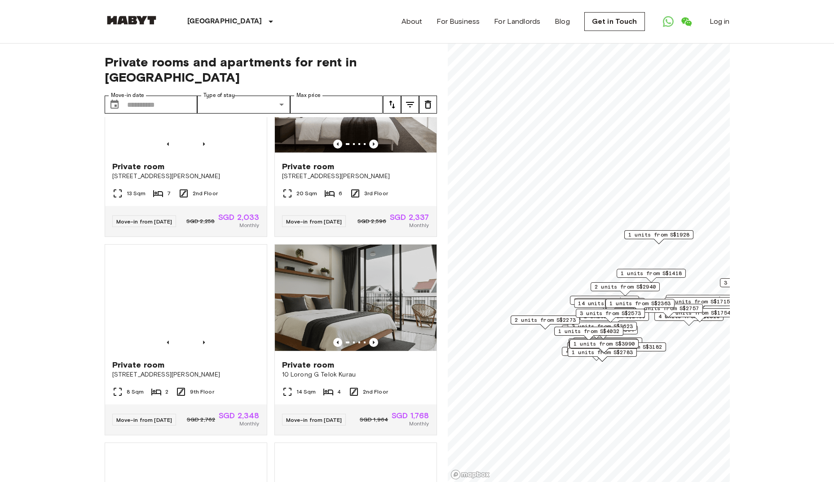
scroll to position [4298, 0]
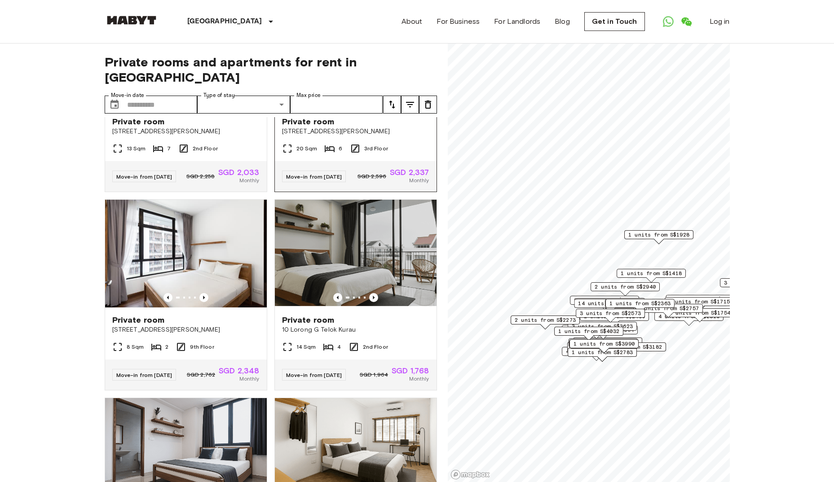
click at [369, 104] on icon "Previous image" at bounding box center [373, 99] width 9 height 9
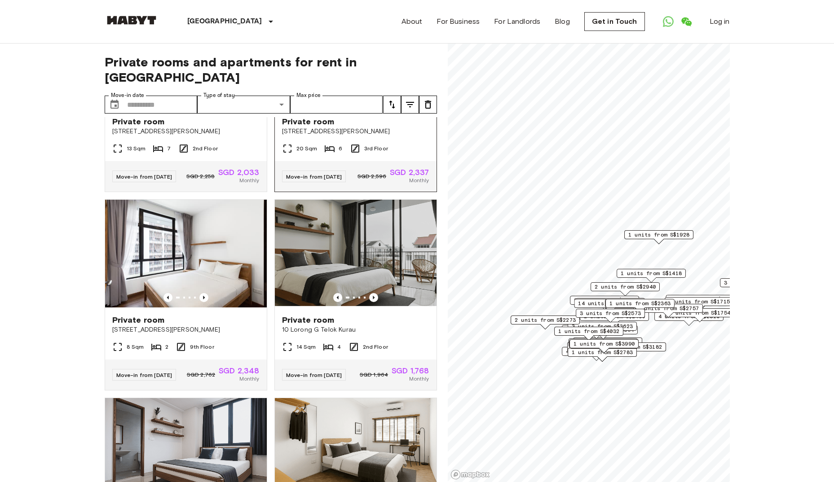
click at [369, 104] on icon "Previous image" at bounding box center [373, 99] width 9 height 9
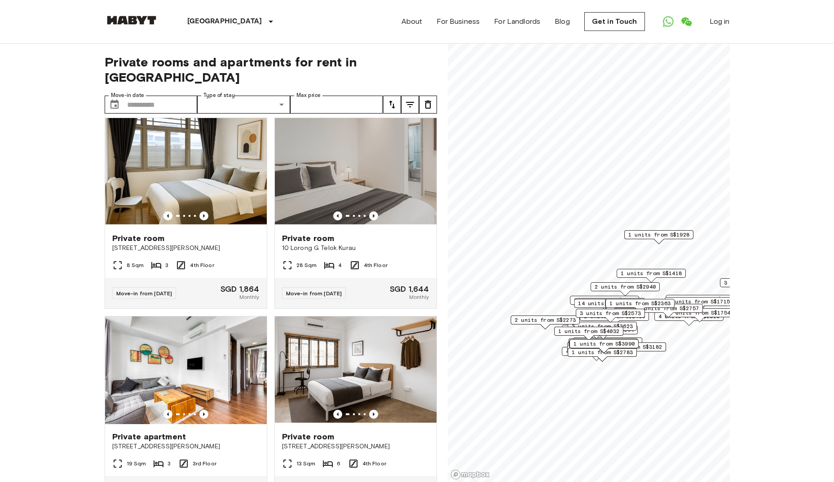
scroll to position [5375, 0]
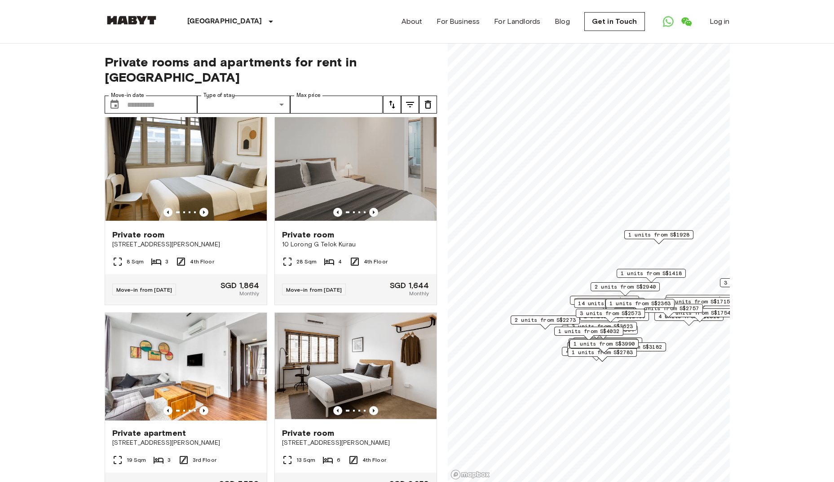
click at [369, 18] on icon "Previous image" at bounding box center [373, 13] width 9 height 9
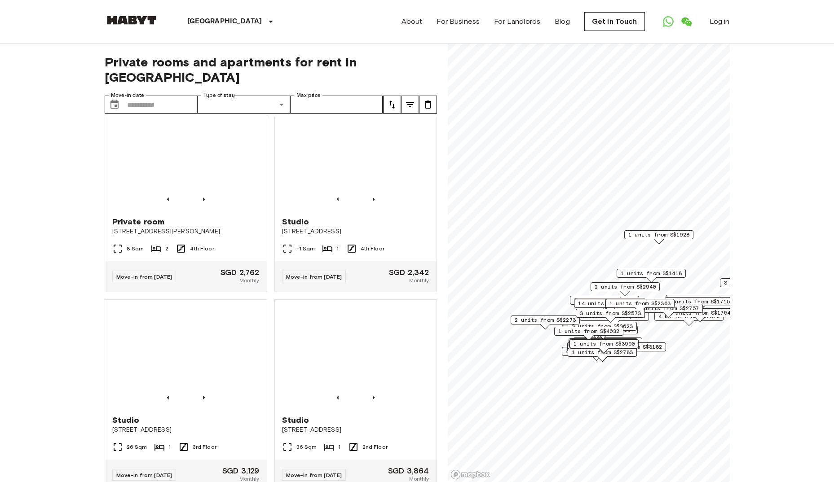
scroll to position [5865, 0]
